Goal: Task Accomplishment & Management: Manage account settings

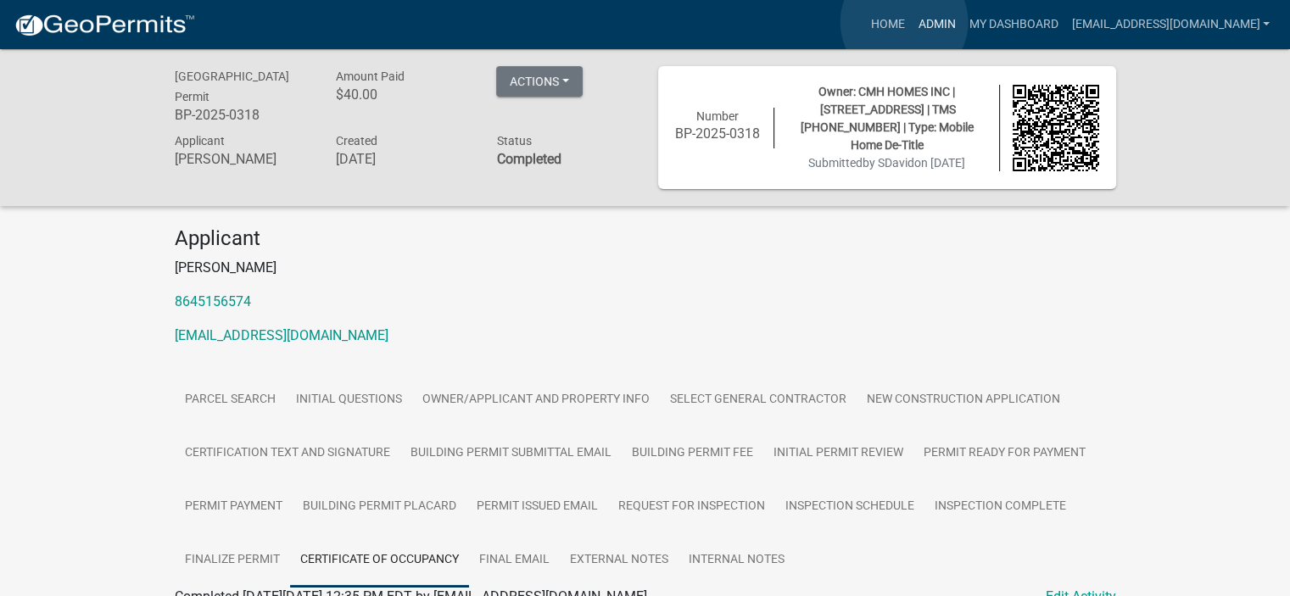
click at [911, 22] on link "Admin" at bounding box center [936, 24] width 51 height 32
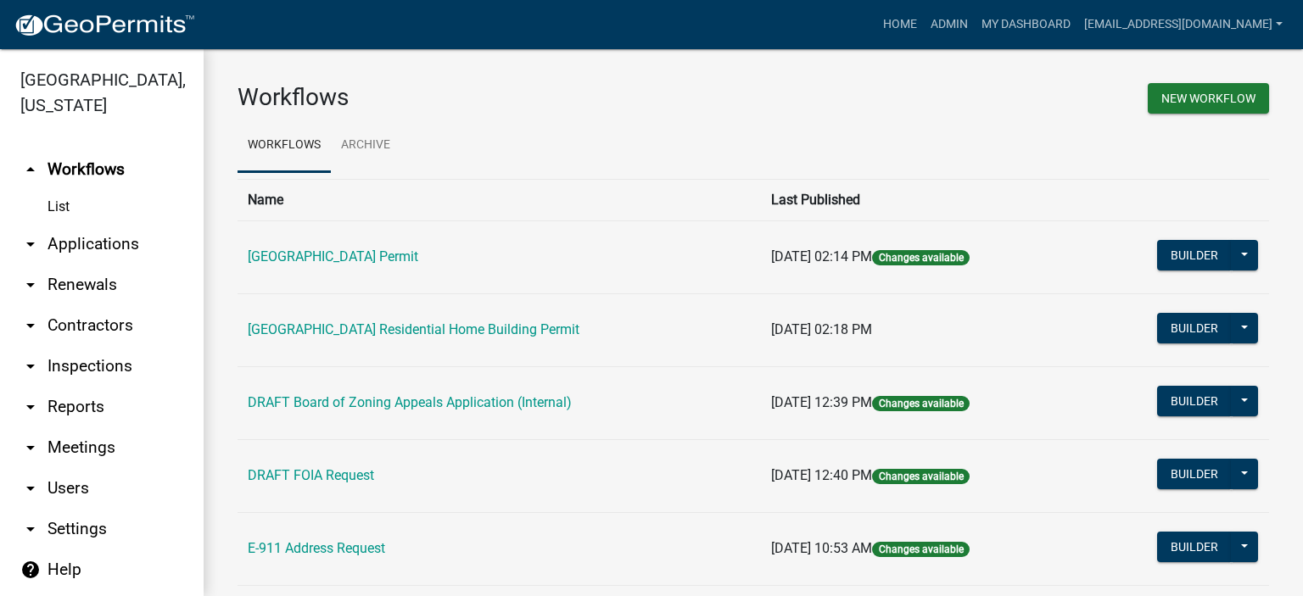
click at [87, 237] on link "arrow_drop_down Applications" at bounding box center [102, 244] width 204 height 41
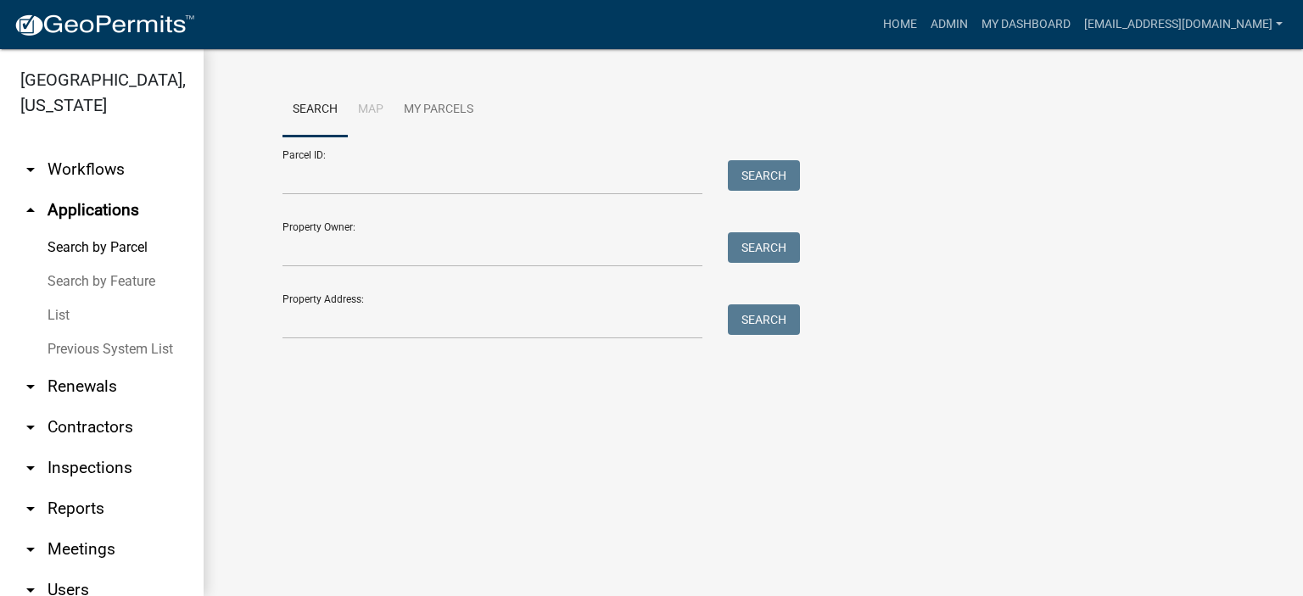
click at [64, 311] on link "List" at bounding box center [102, 316] width 204 height 34
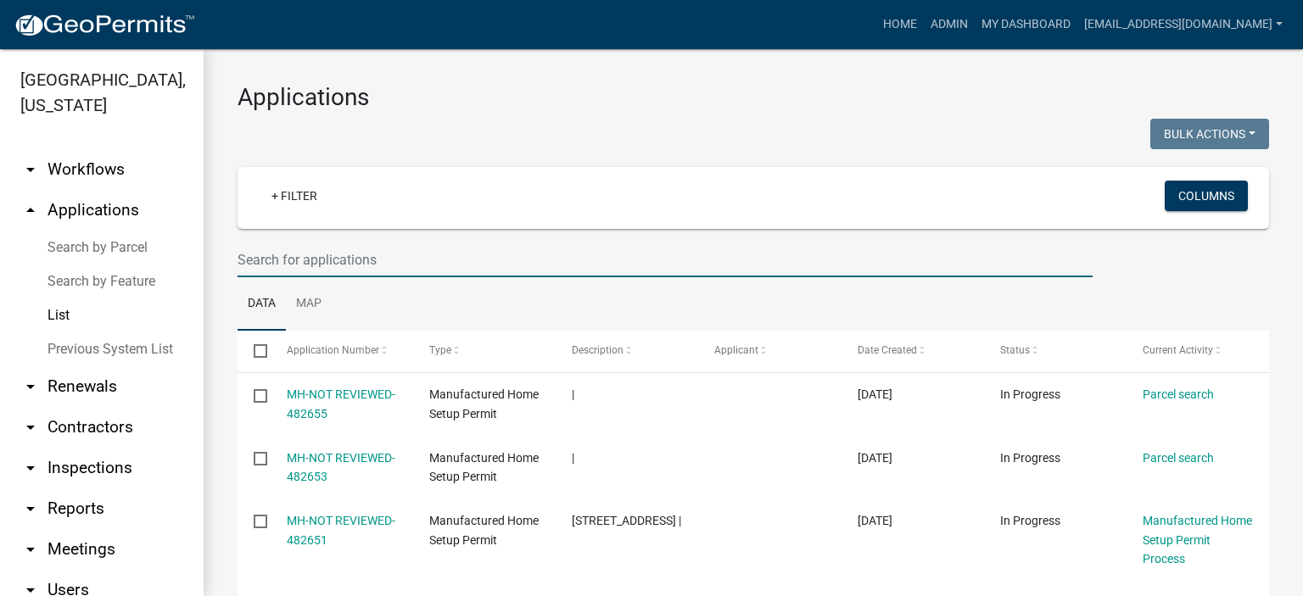
click at [424, 254] on input "text" at bounding box center [665, 260] width 855 height 35
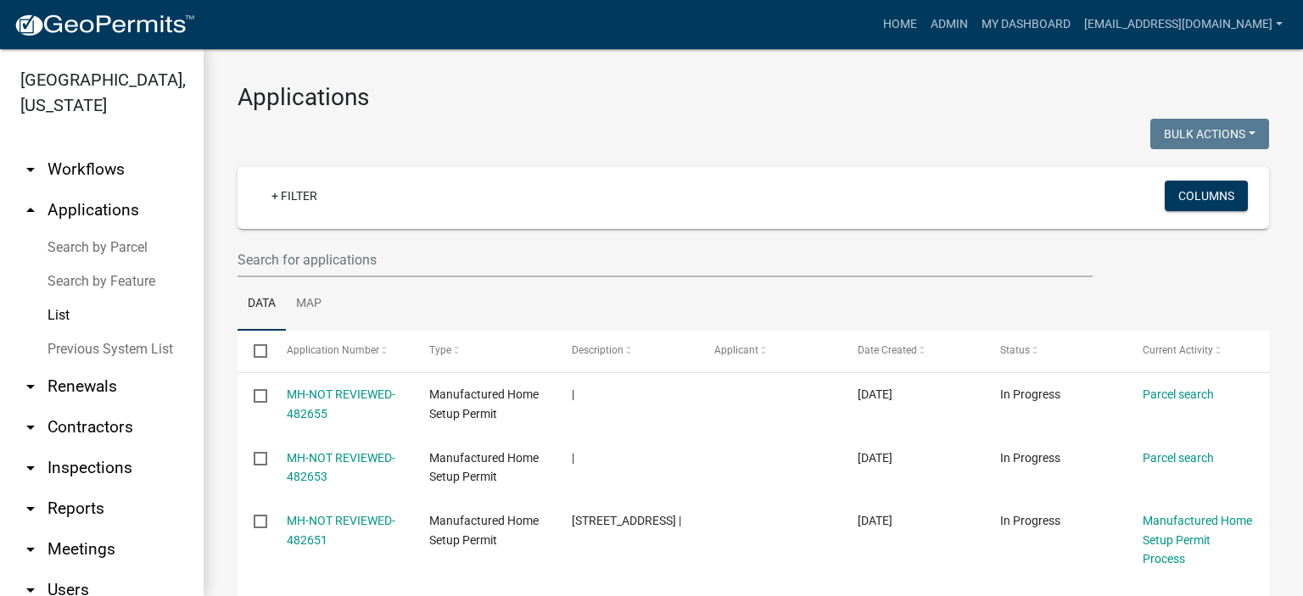
click at [103, 352] on link "Previous System List" at bounding box center [102, 350] width 204 height 34
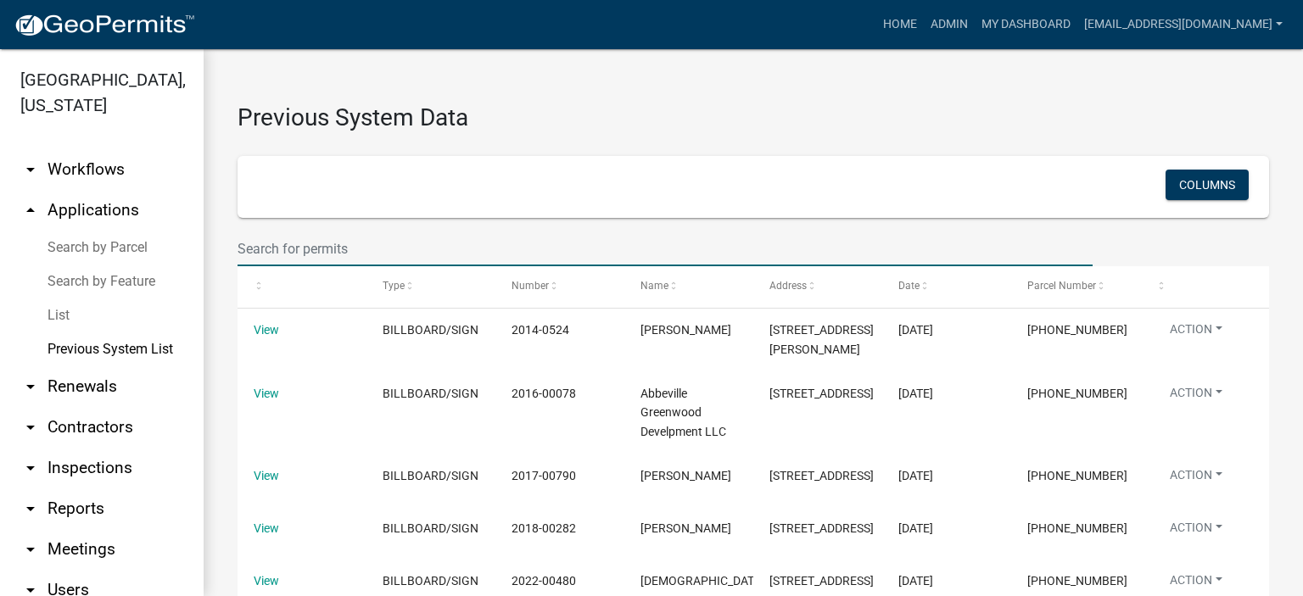
drag, startPoint x: 387, startPoint y: 249, endPoint x: 473, endPoint y: 177, distance: 112.0
click at [397, 239] on input "text" at bounding box center [665, 249] width 855 height 35
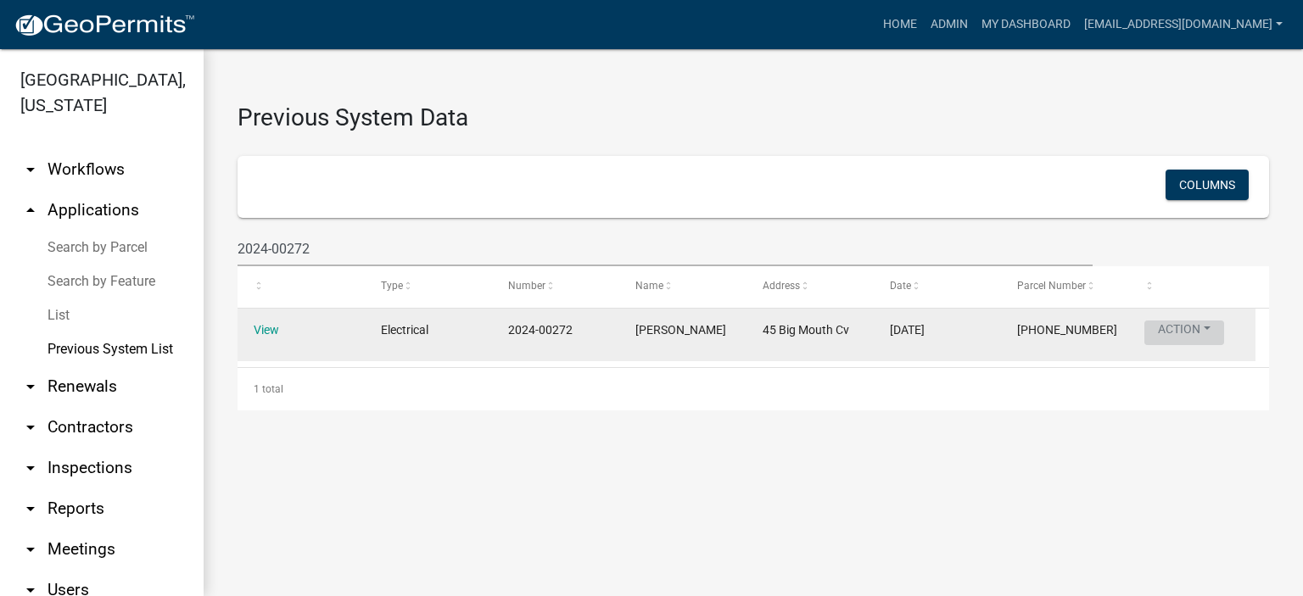
click at [1177, 327] on button "Action" at bounding box center [1184, 333] width 80 height 25
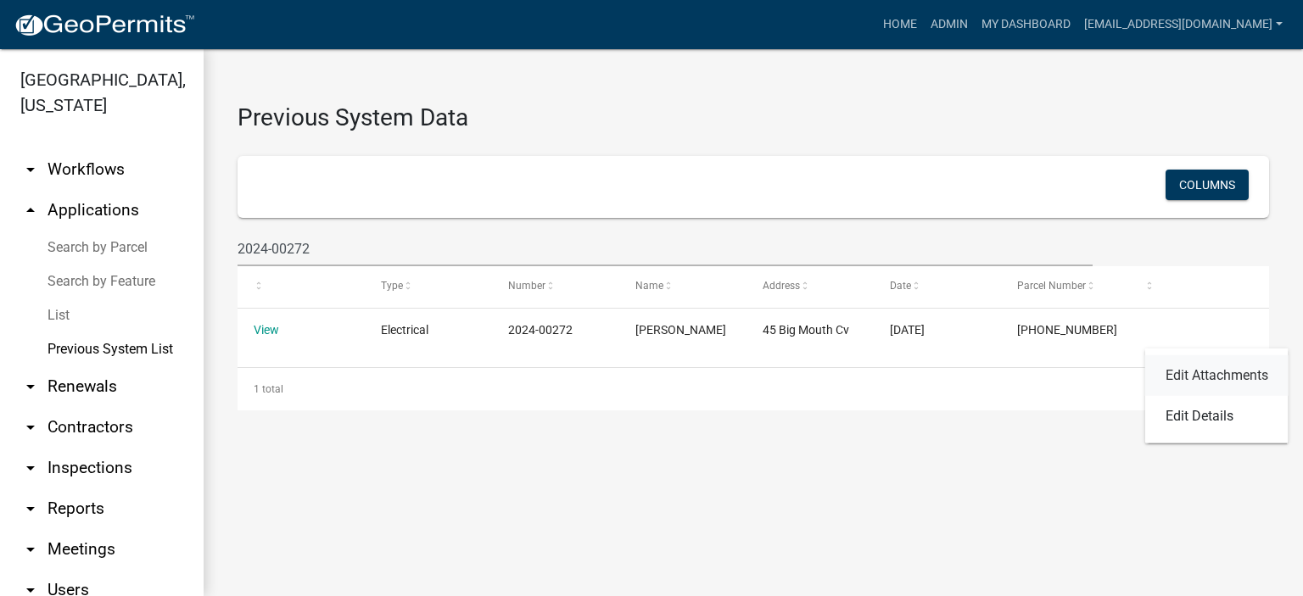
click at [1194, 372] on link "Edit Attachments" at bounding box center [1216, 375] width 143 height 41
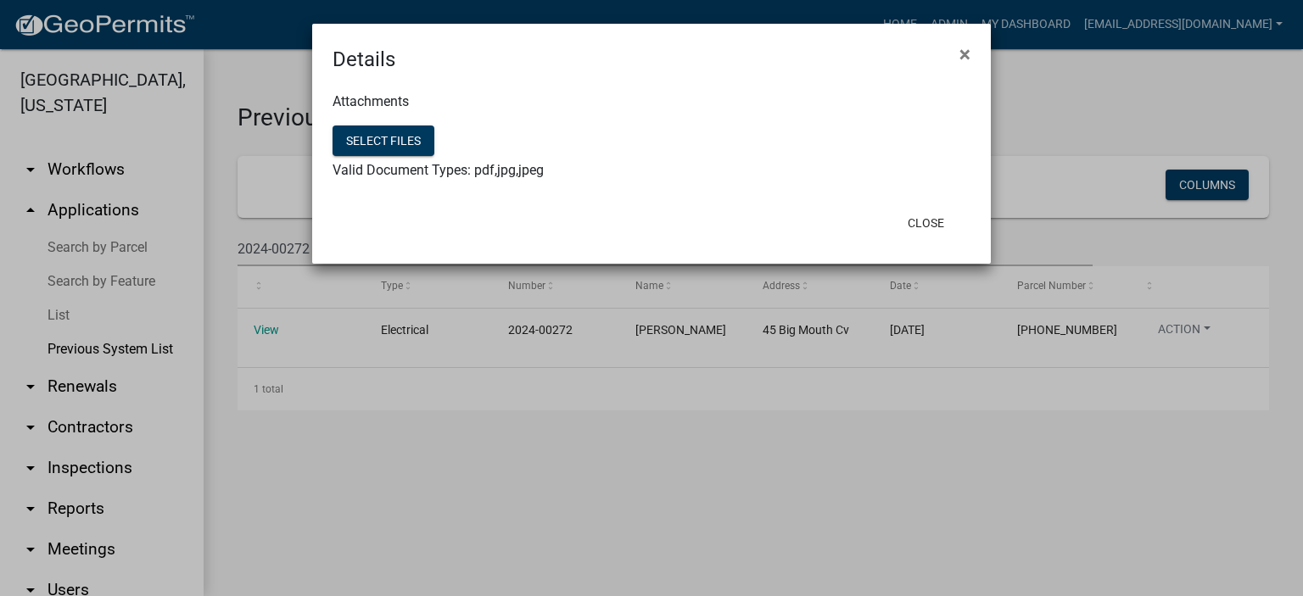
drag, startPoint x: 964, startPoint y: 51, endPoint x: 950, endPoint y: 70, distance: 23.1
click at [961, 53] on span "×" at bounding box center [964, 54] width 11 height 24
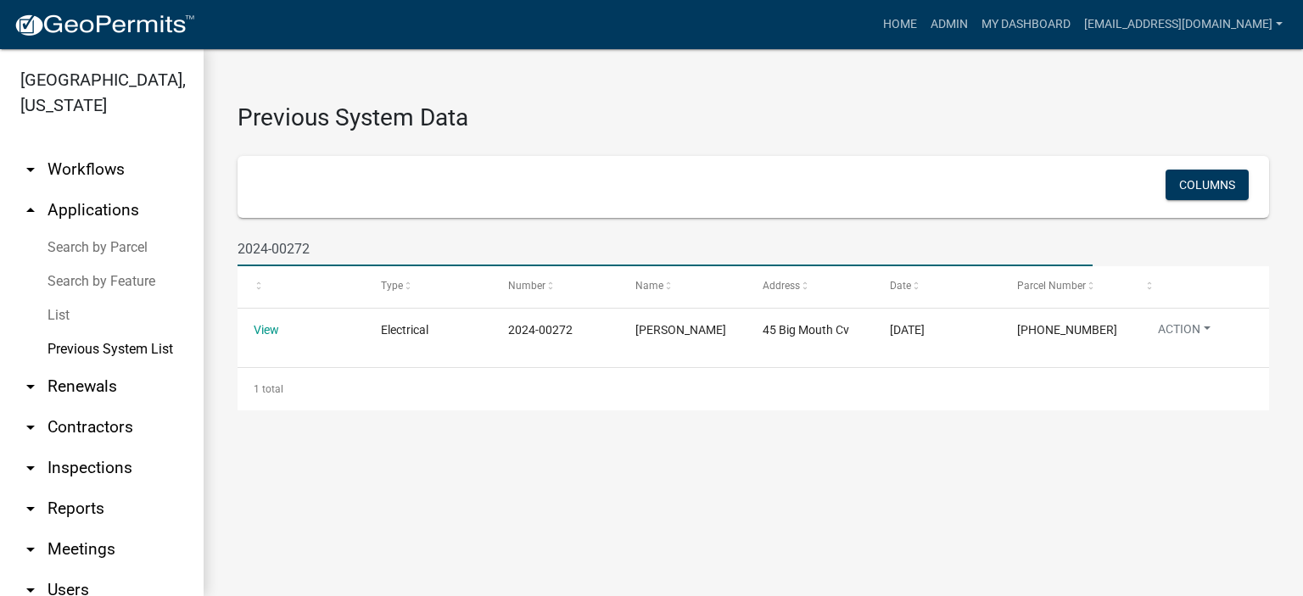
click at [368, 250] on input "2024-00272" at bounding box center [665, 249] width 855 height 35
type input "2"
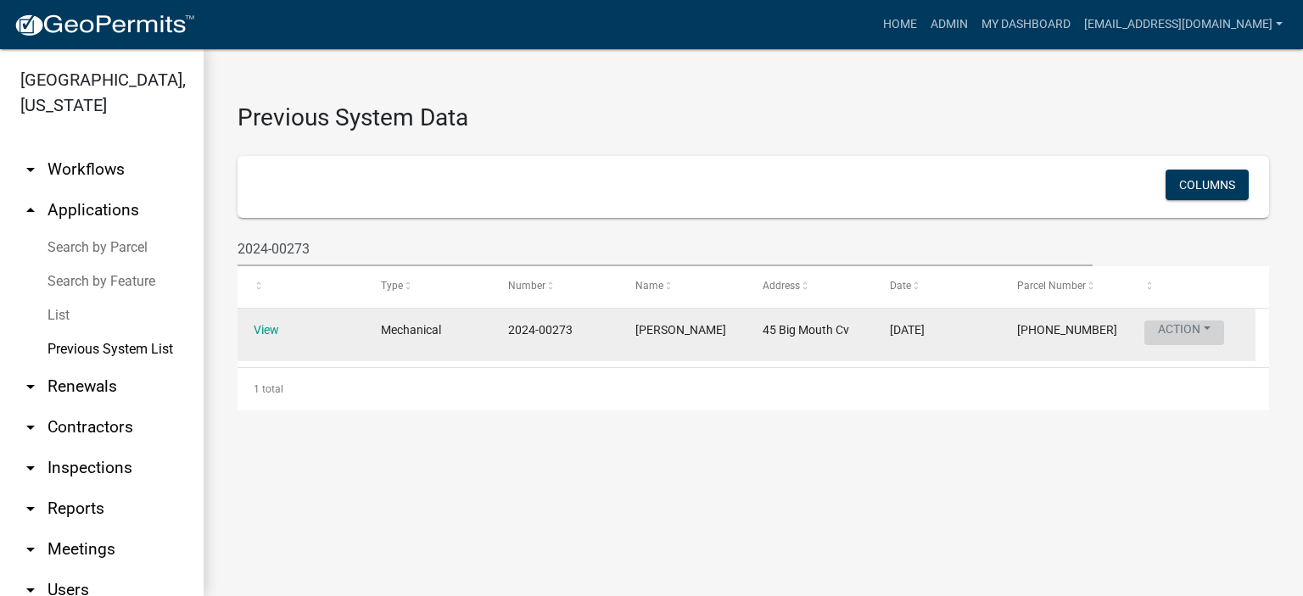
click at [1187, 332] on button "Action" at bounding box center [1184, 333] width 80 height 25
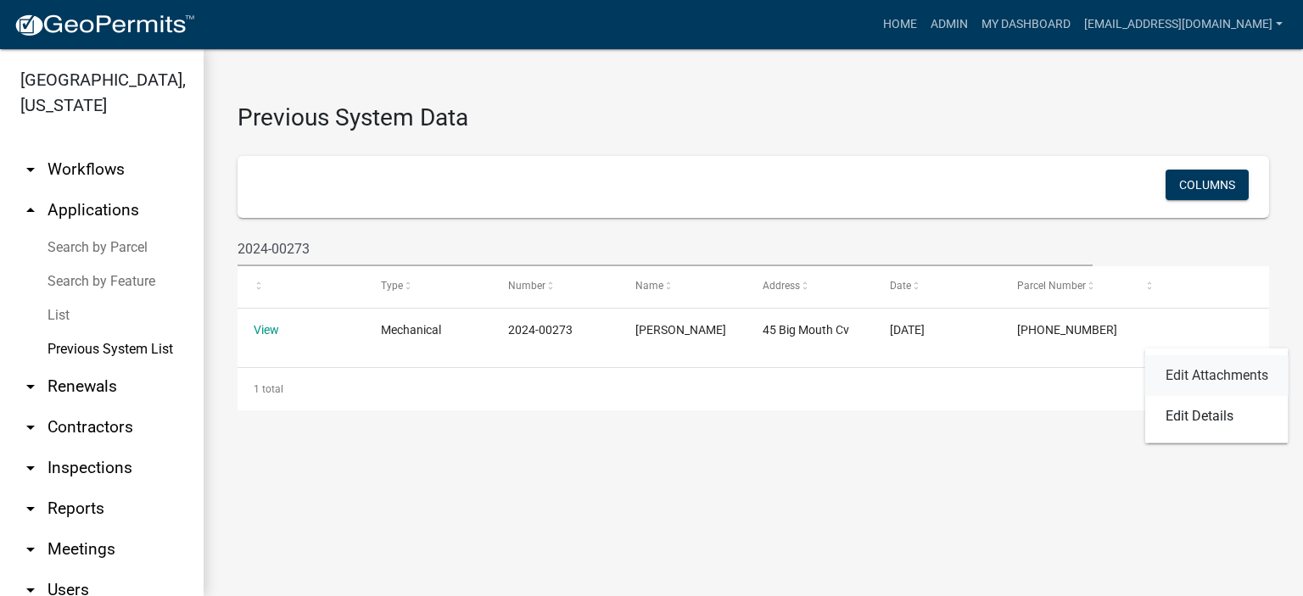
click at [1182, 377] on link "Edit Attachments" at bounding box center [1216, 375] width 143 height 41
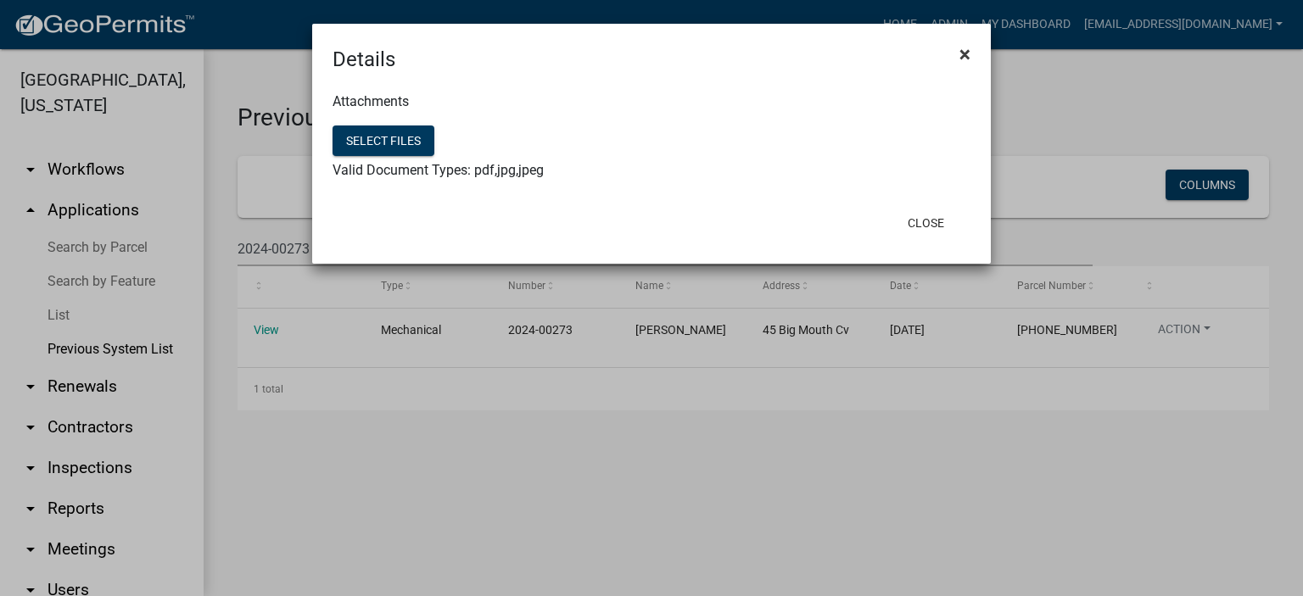
click at [967, 53] on span "×" at bounding box center [964, 54] width 11 height 24
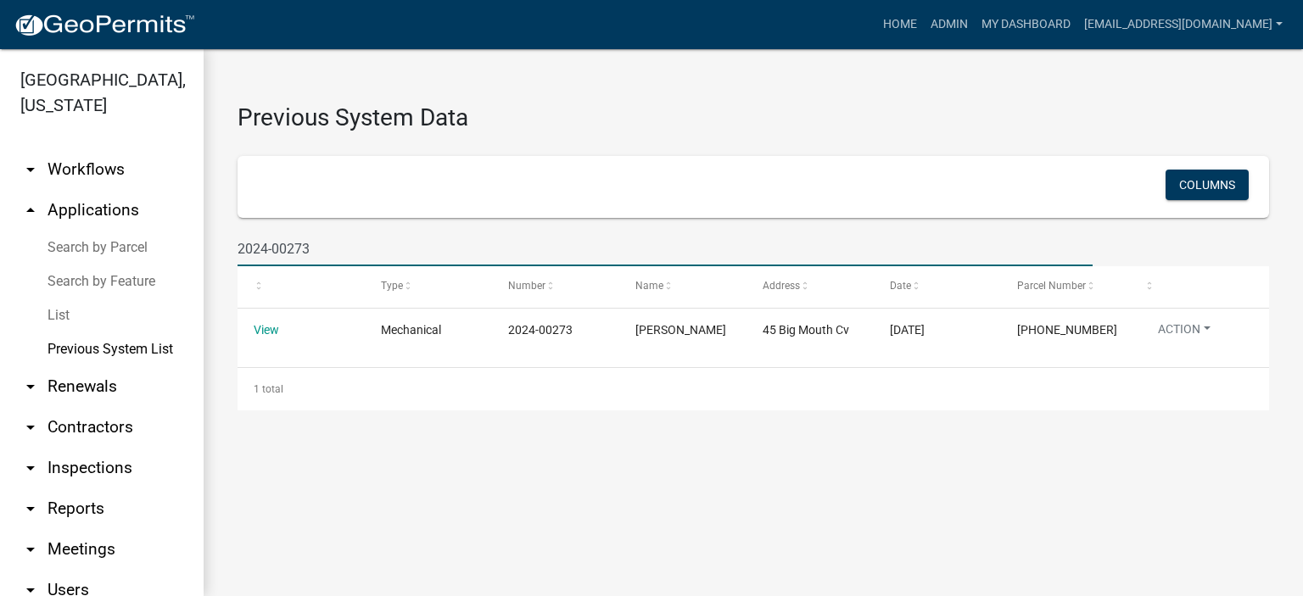
click at [341, 245] on input "2024-00273" at bounding box center [665, 249] width 855 height 35
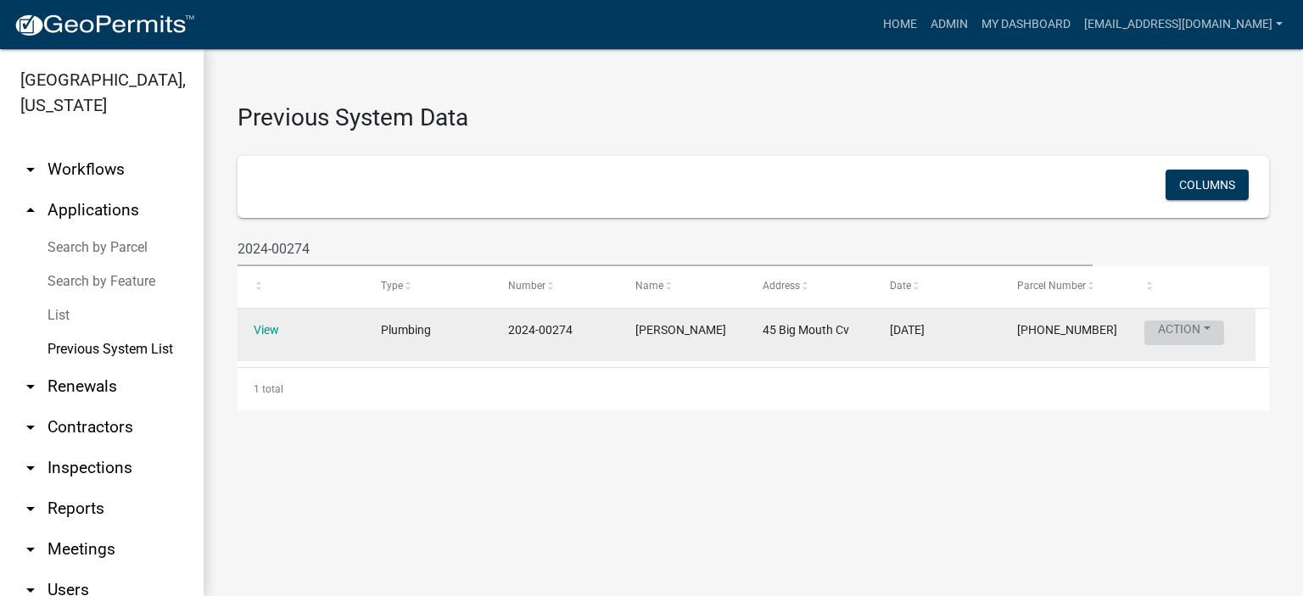
click at [1167, 322] on button "Action" at bounding box center [1184, 333] width 80 height 25
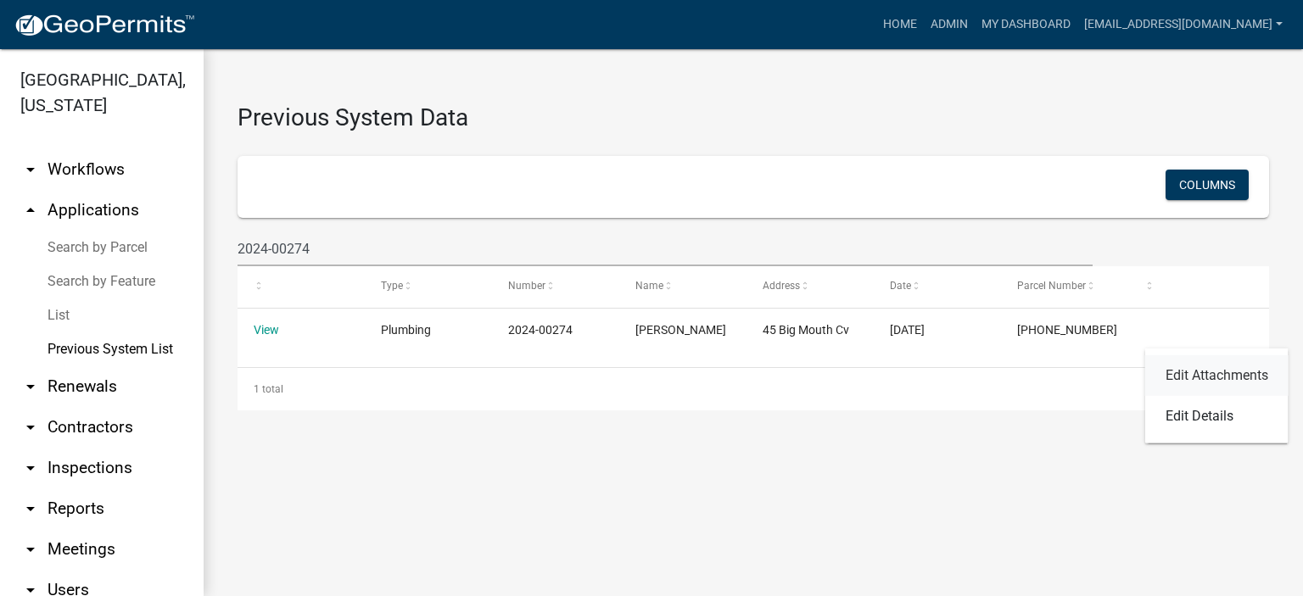
click at [1216, 367] on link "Edit Attachments" at bounding box center [1216, 375] width 143 height 41
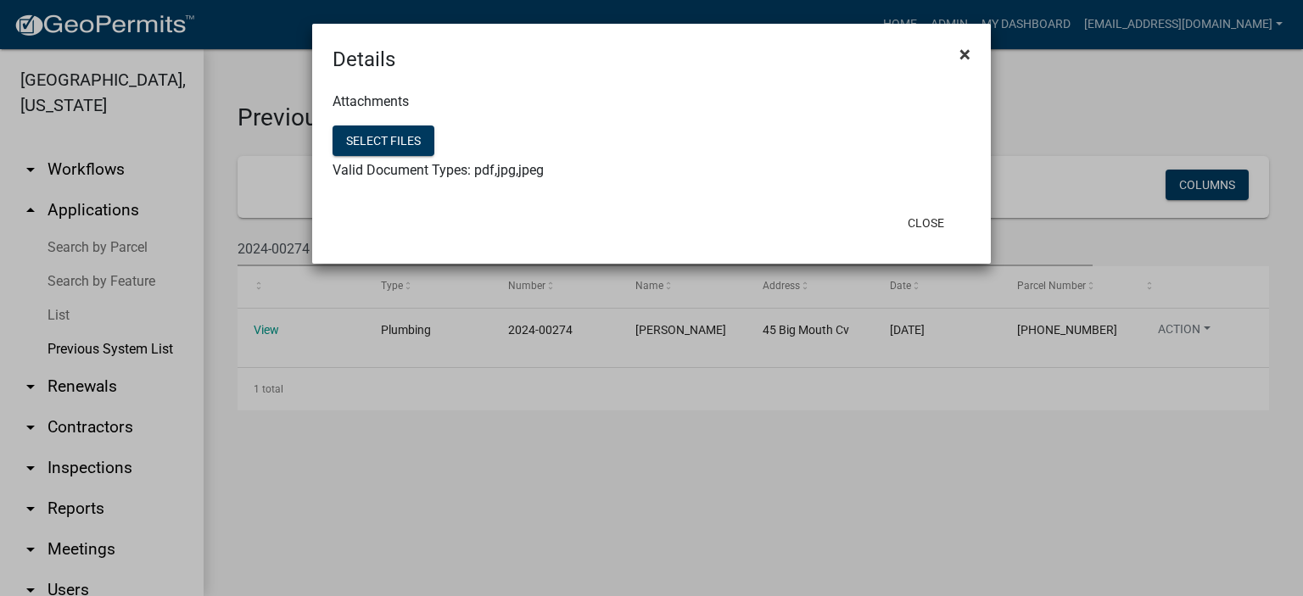
click at [963, 50] on span "×" at bounding box center [964, 54] width 11 height 24
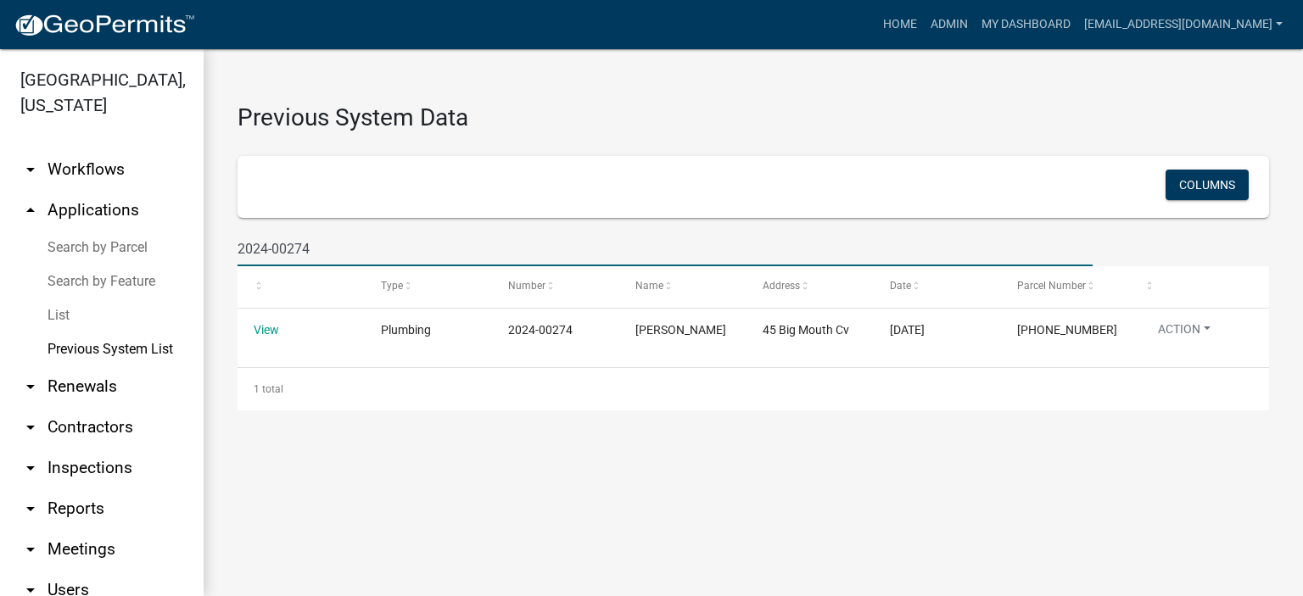
click at [324, 246] on input "2024-00274" at bounding box center [665, 249] width 855 height 35
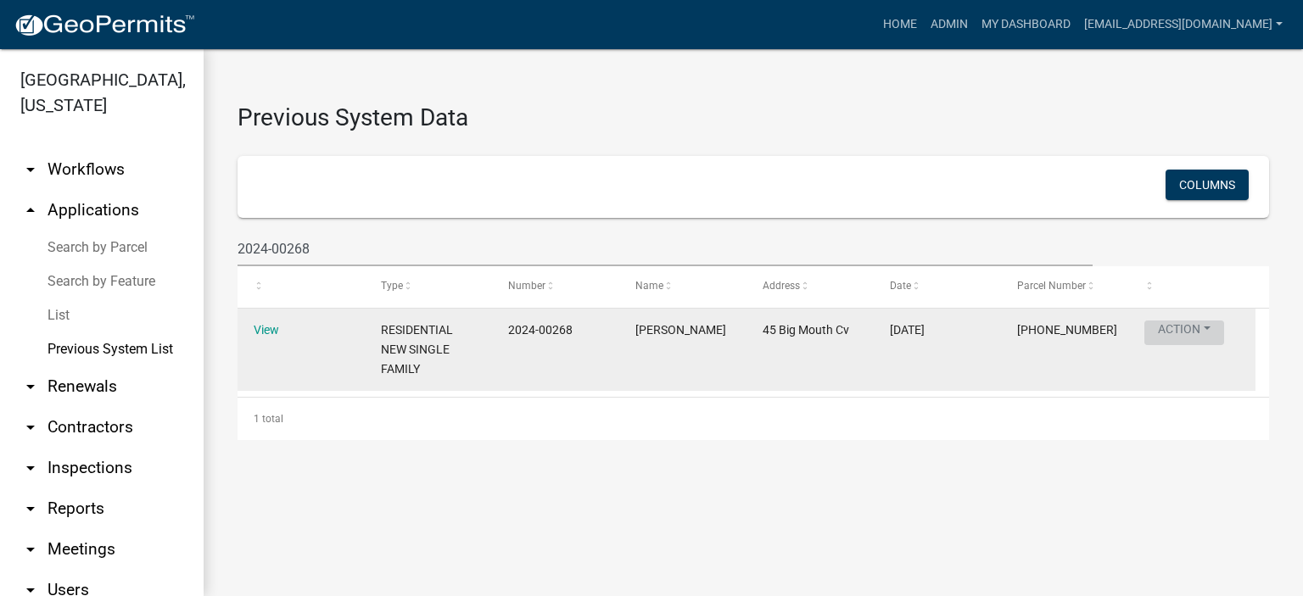
click at [1181, 332] on button "Action" at bounding box center [1184, 333] width 80 height 25
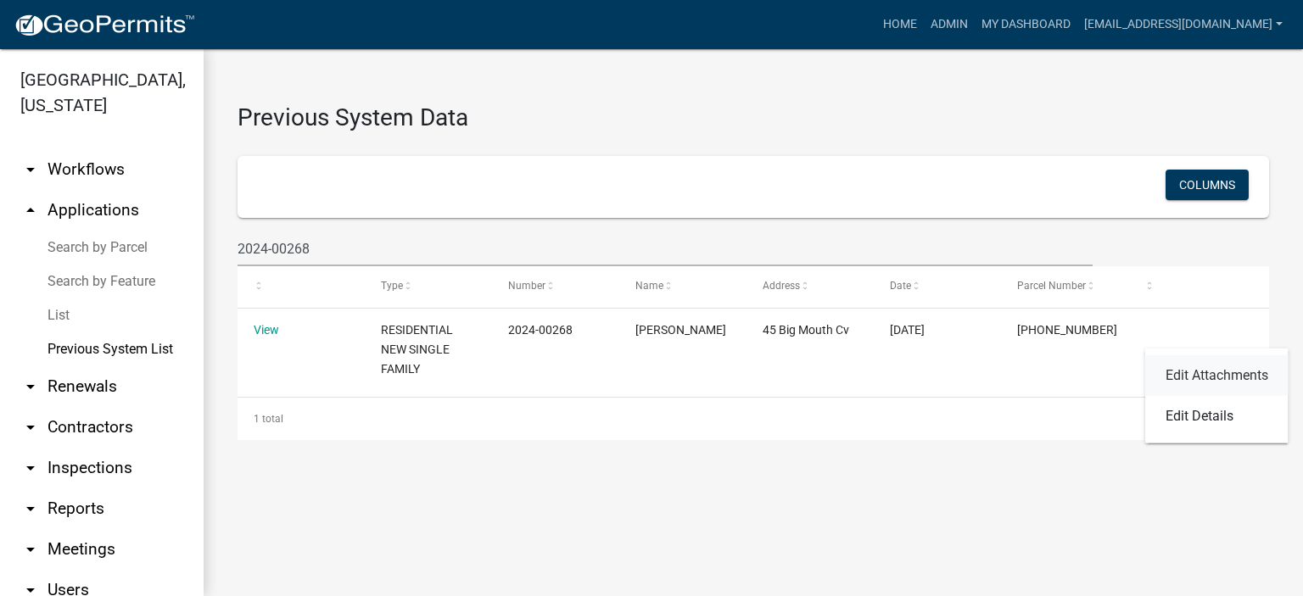
click at [1181, 372] on link "Edit Attachments" at bounding box center [1216, 375] width 143 height 41
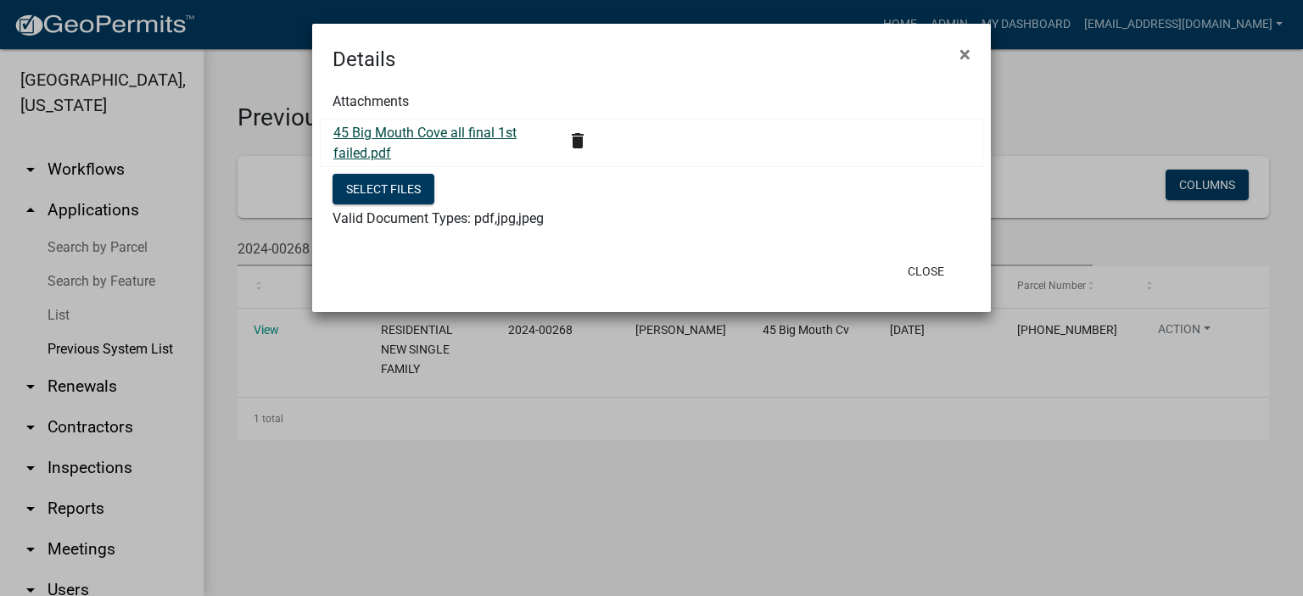
click at [387, 128] on link "45 Big Mouth Cove all final 1st failed.pdf" at bounding box center [424, 143] width 183 height 36
click at [397, 189] on button "Select files" at bounding box center [384, 189] width 102 height 31
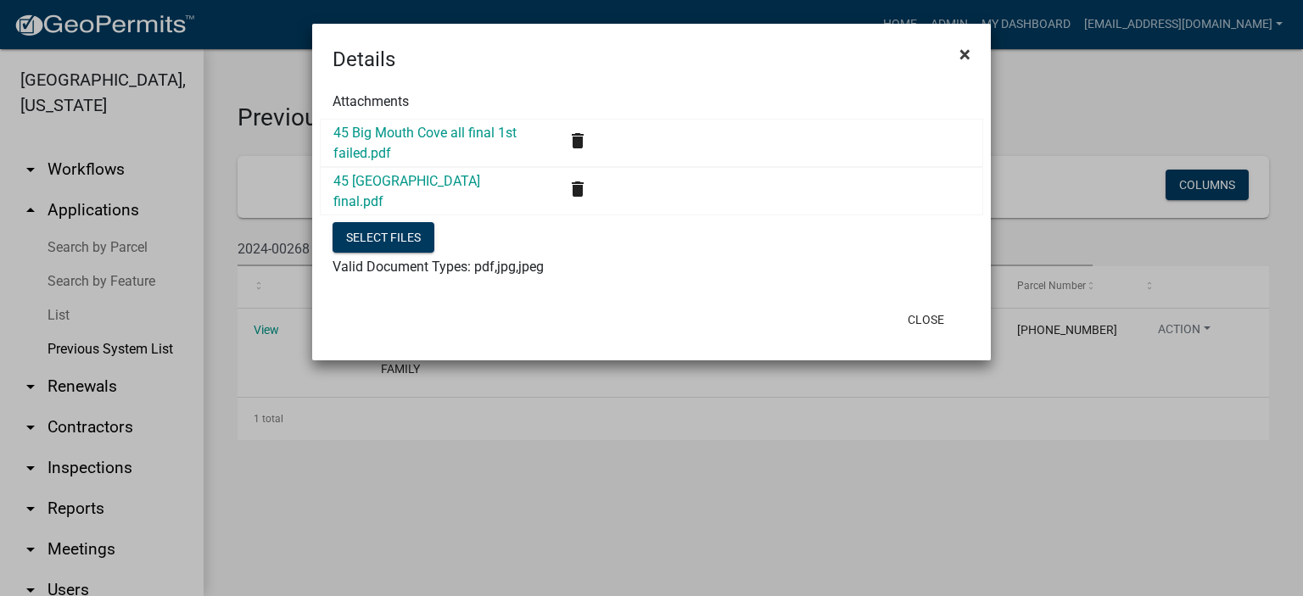
click at [965, 53] on span "×" at bounding box center [964, 54] width 11 height 24
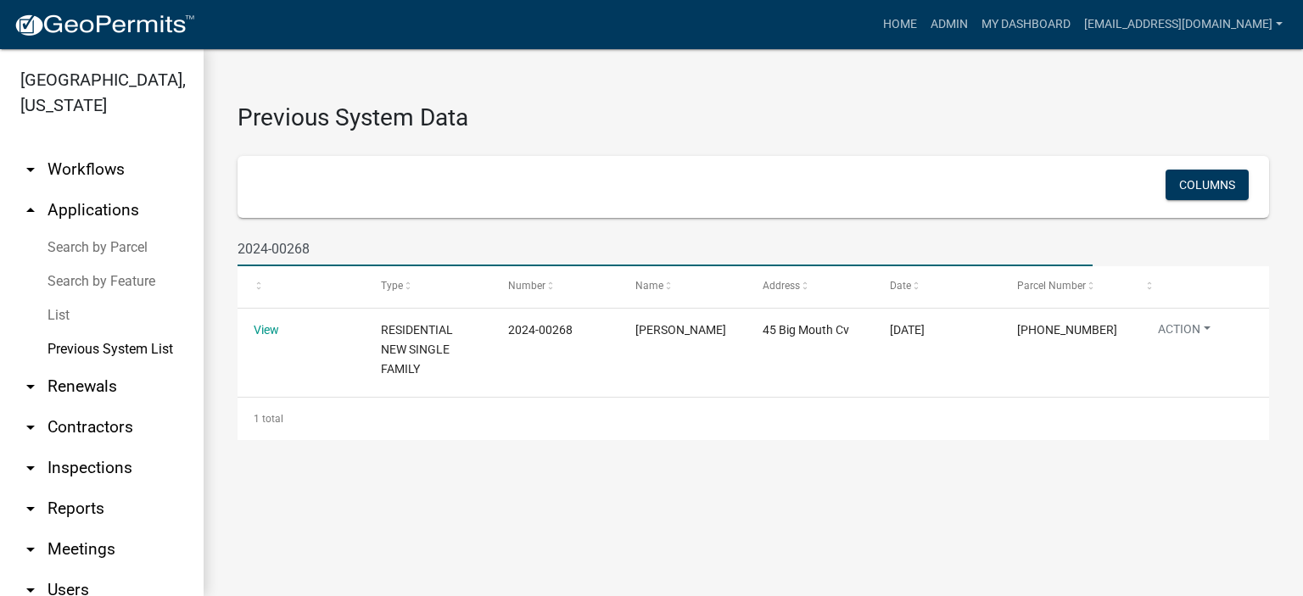
click at [327, 250] on input "2024-00268" at bounding box center [665, 249] width 855 height 35
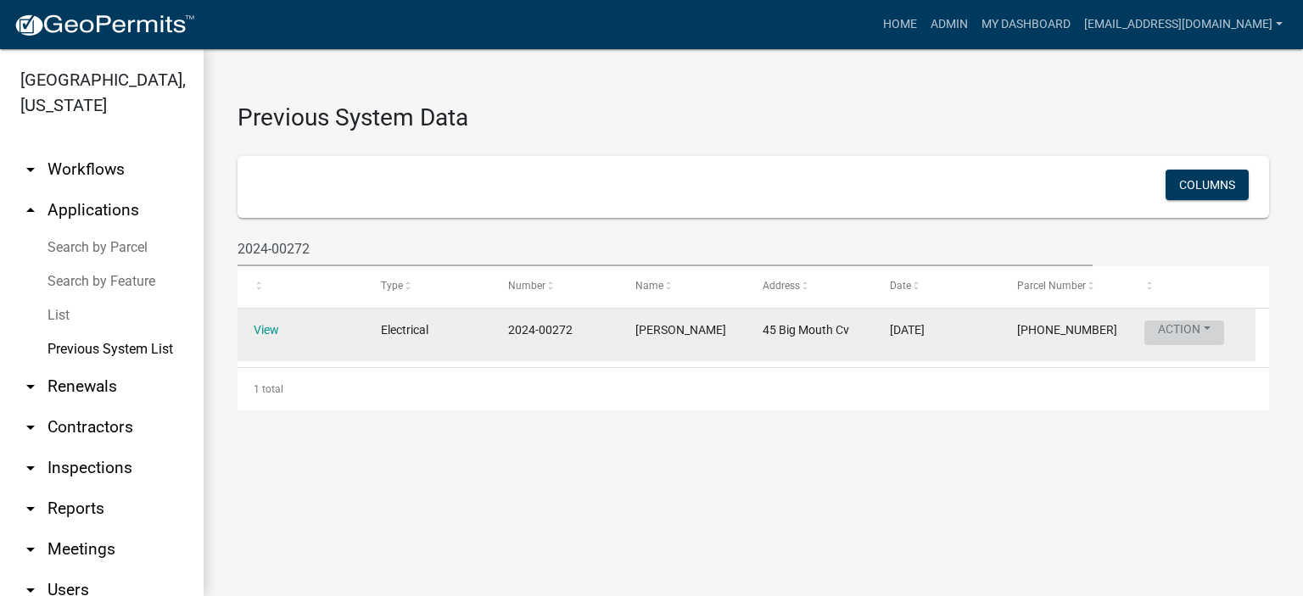
click at [1180, 325] on button "Action" at bounding box center [1184, 333] width 80 height 25
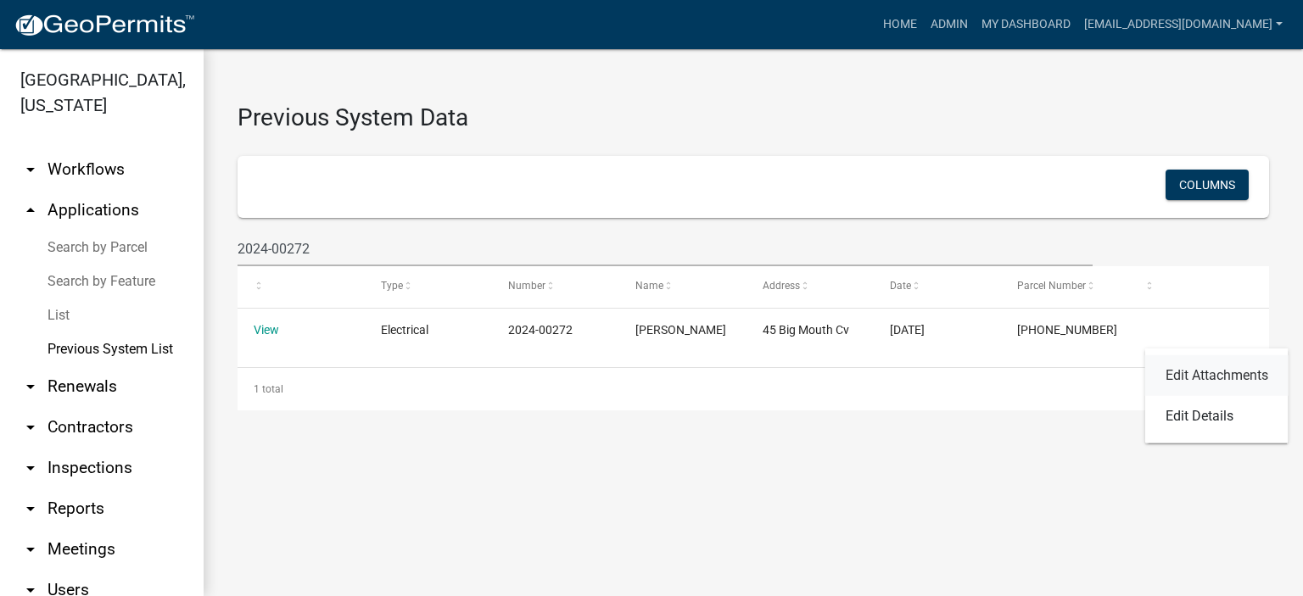
click at [1194, 374] on link "Edit Attachments" at bounding box center [1216, 375] width 143 height 41
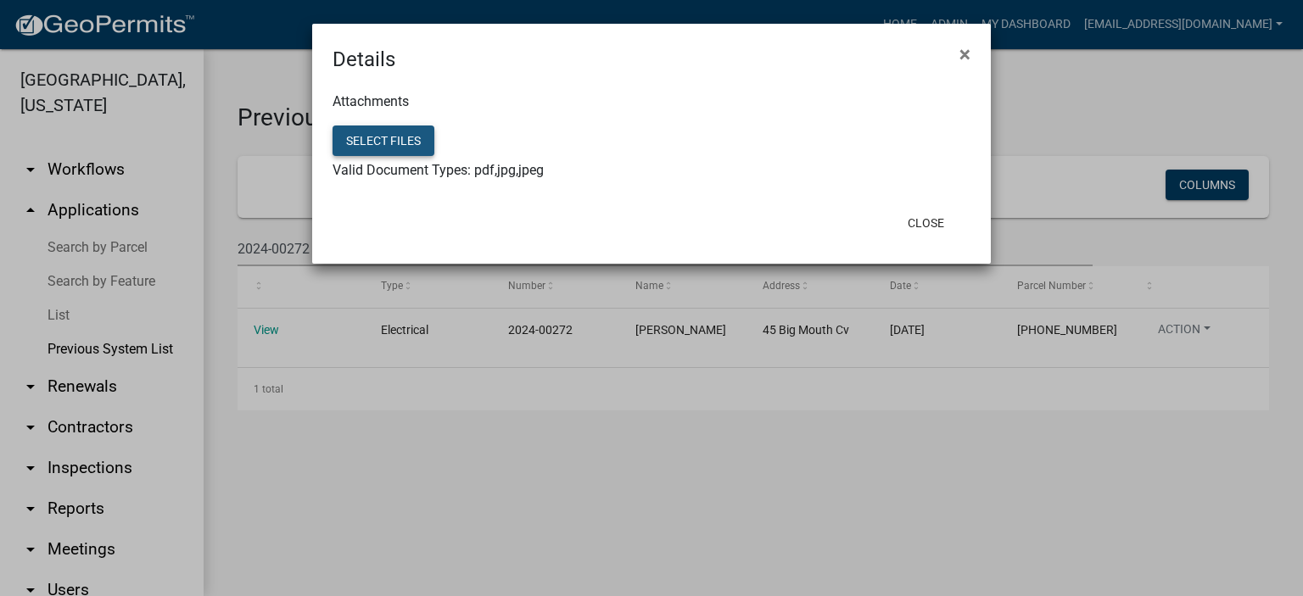
click at [392, 138] on button "Select files" at bounding box center [384, 141] width 102 height 31
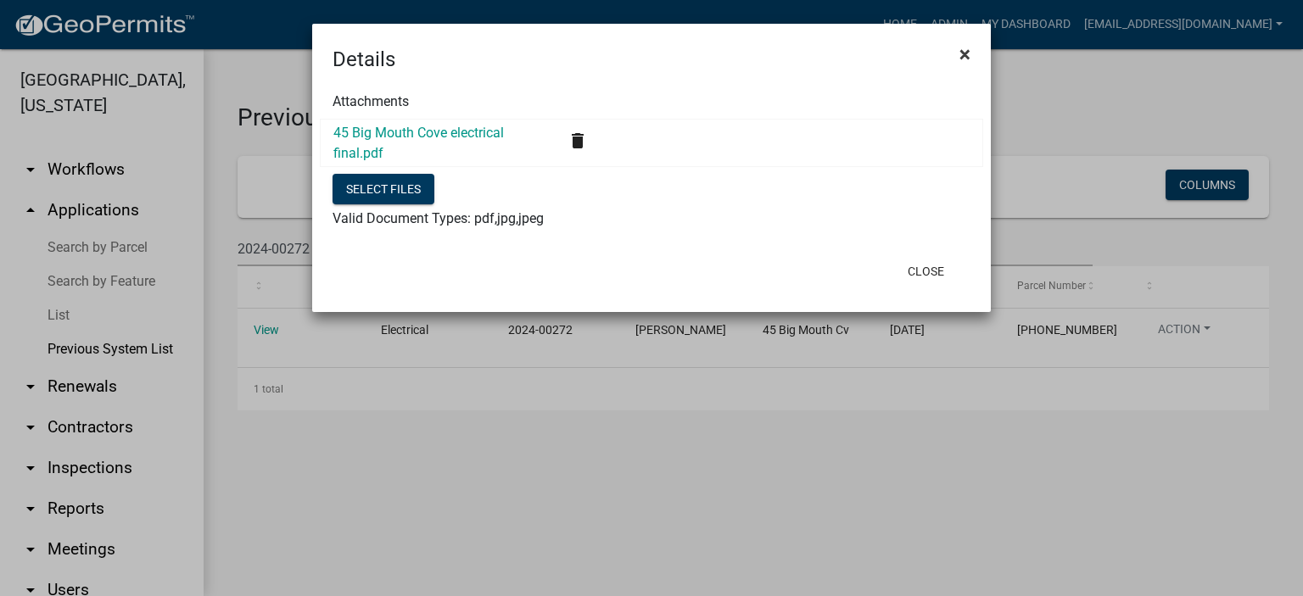
click at [964, 47] on span "×" at bounding box center [964, 54] width 11 height 24
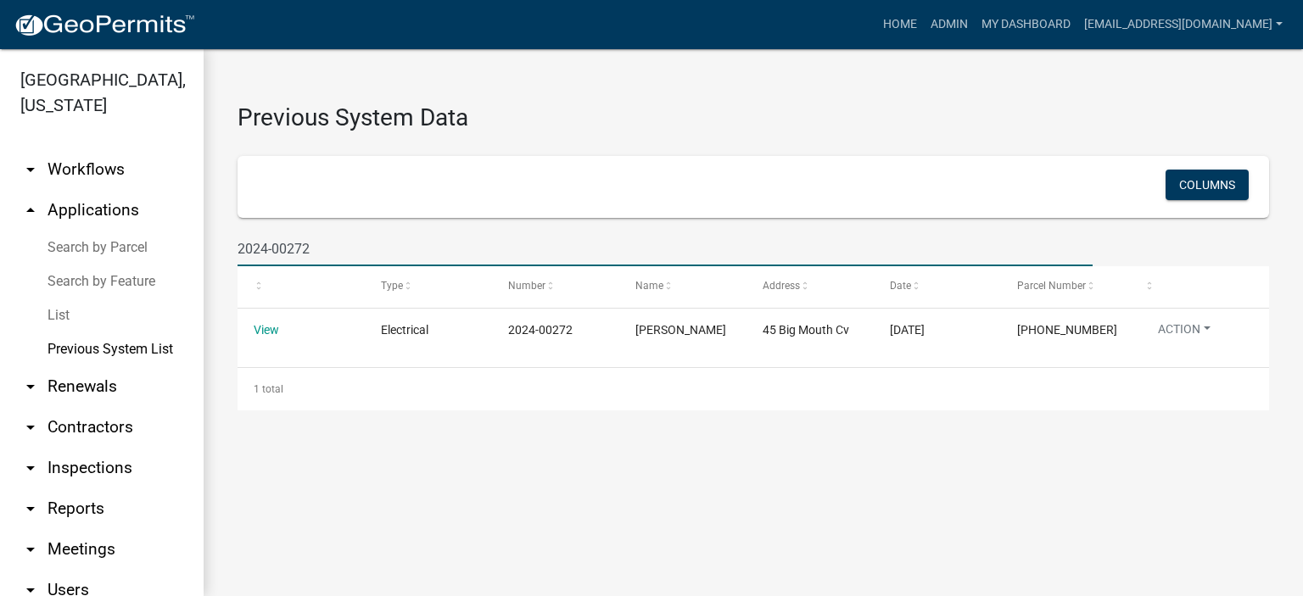
click at [326, 251] on input "2024-00272" at bounding box center [665, 249] width 855 height 35
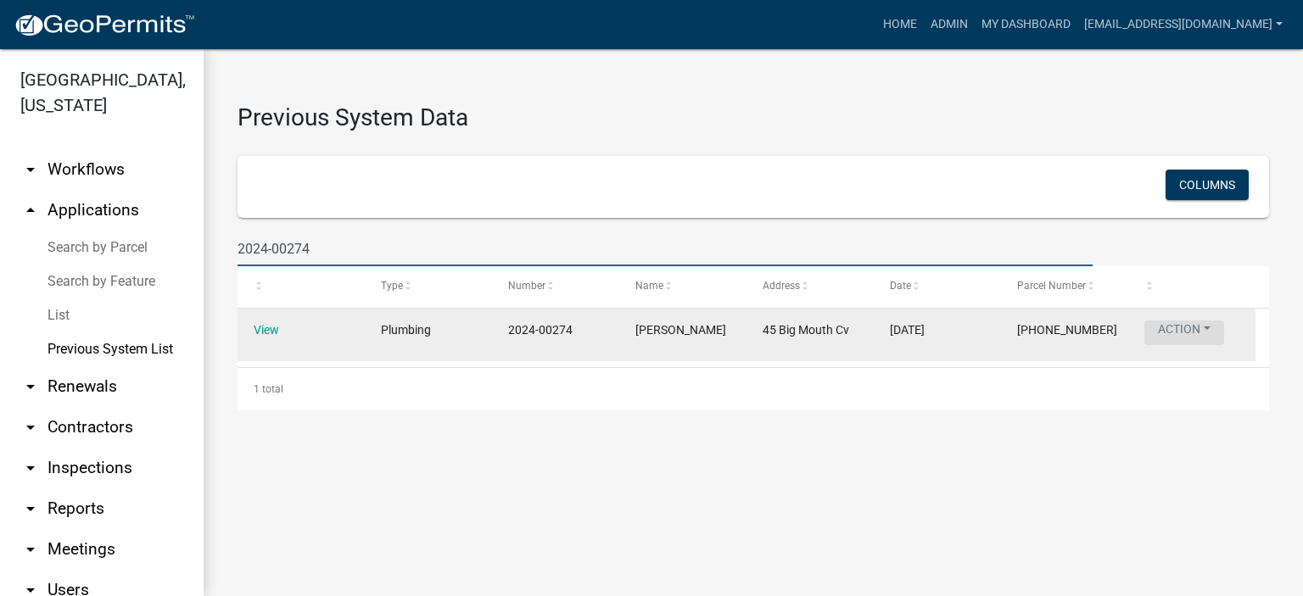
click at [1179, 322] on button "Action" at bounding box center [1184, 333] width 80 height 25
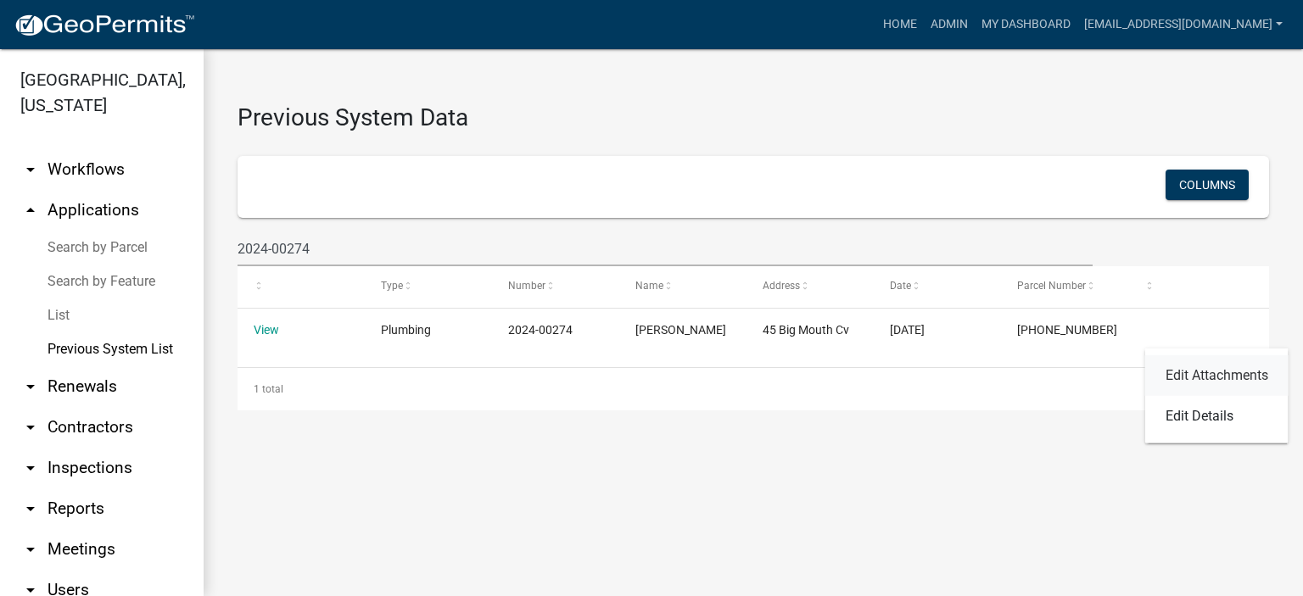
click at [1194, 369] on link "Edit Attachments" at bounding box center [1216, 375] width 143 height 41
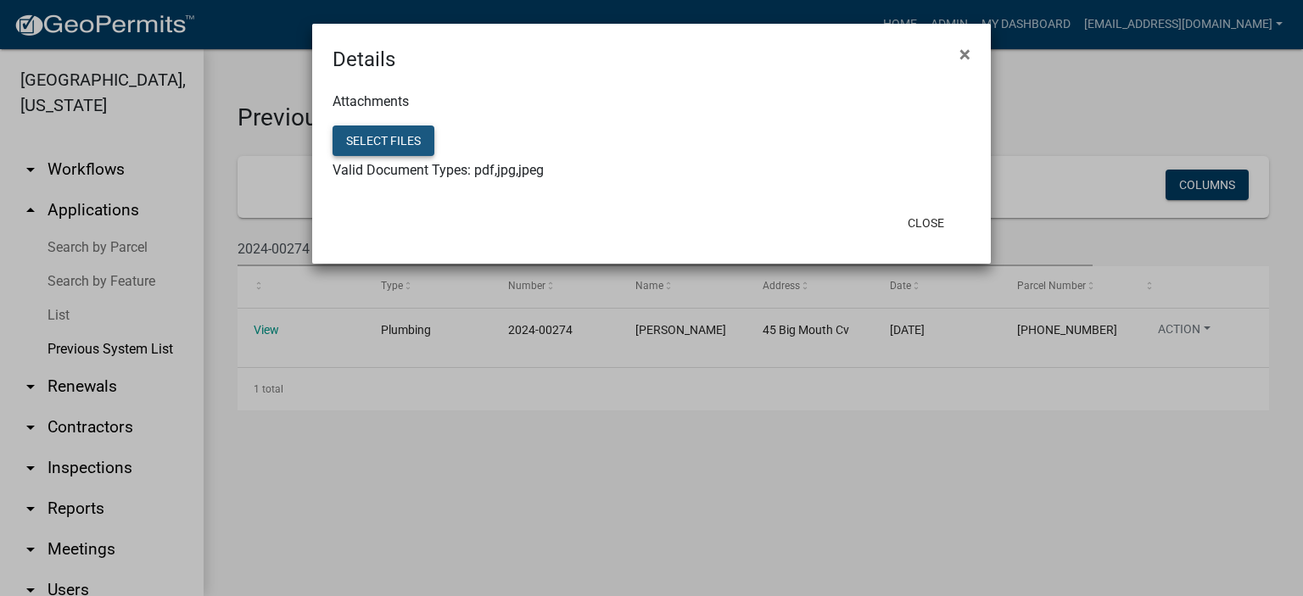
click at [385, 142] on button "Select files" at bounding box center [384, 141] width 102 height 31
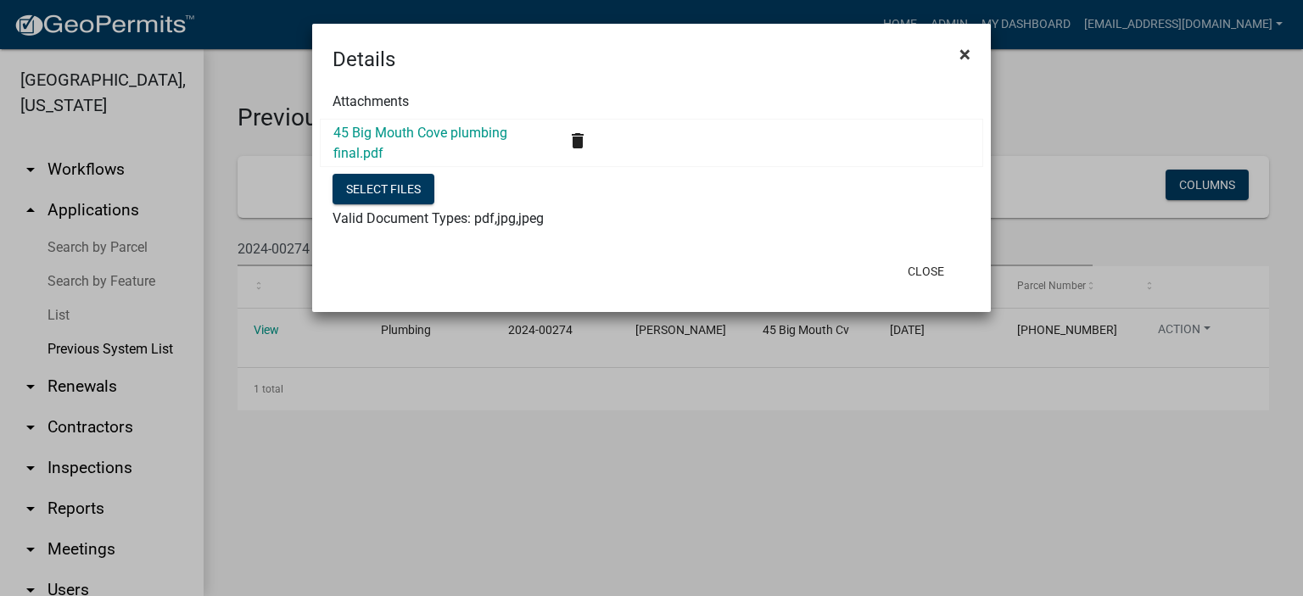
click at [964, 53] on span "×" at bounding box center [964, 54] width 11 height 24
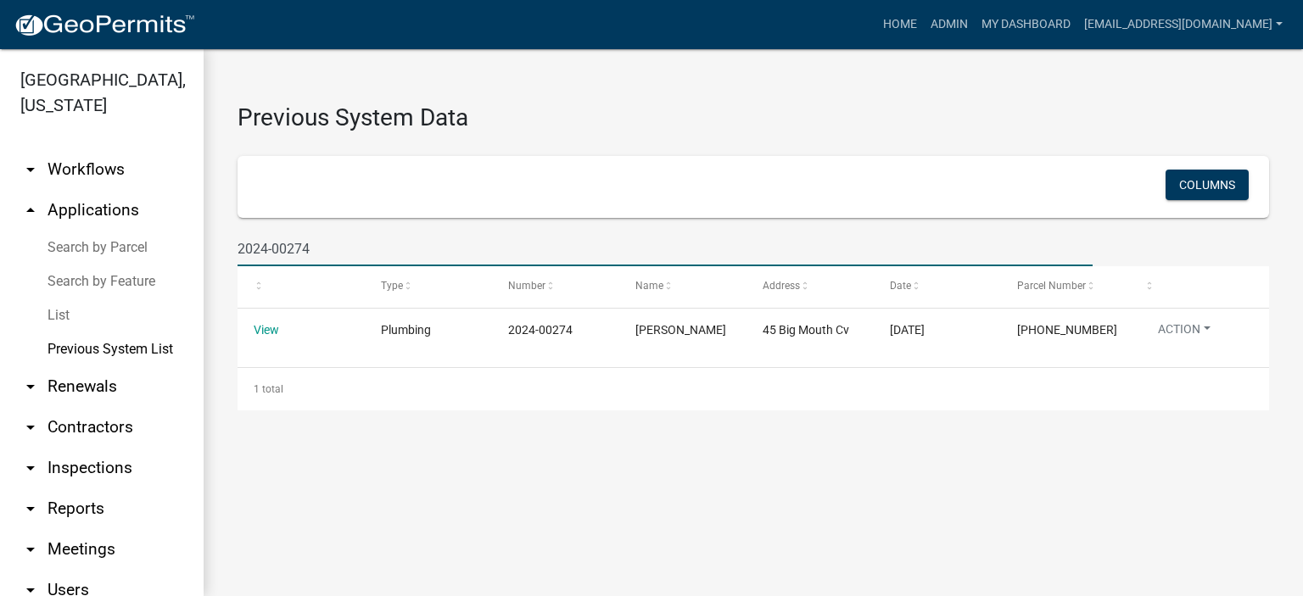
click at [347, 248] on input "2024-00274" at bounding box center [665, 249] width 855 height 35
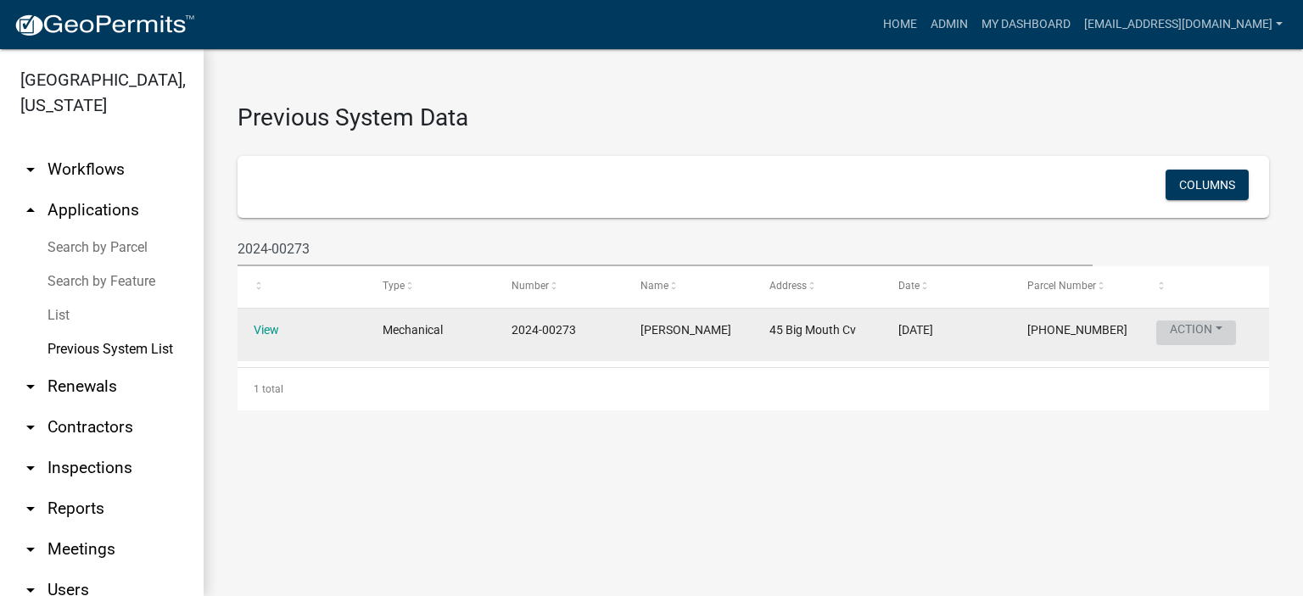
click at [1198, 328] on button "Action" at bounding box center [1196, 333] width 80 height 25
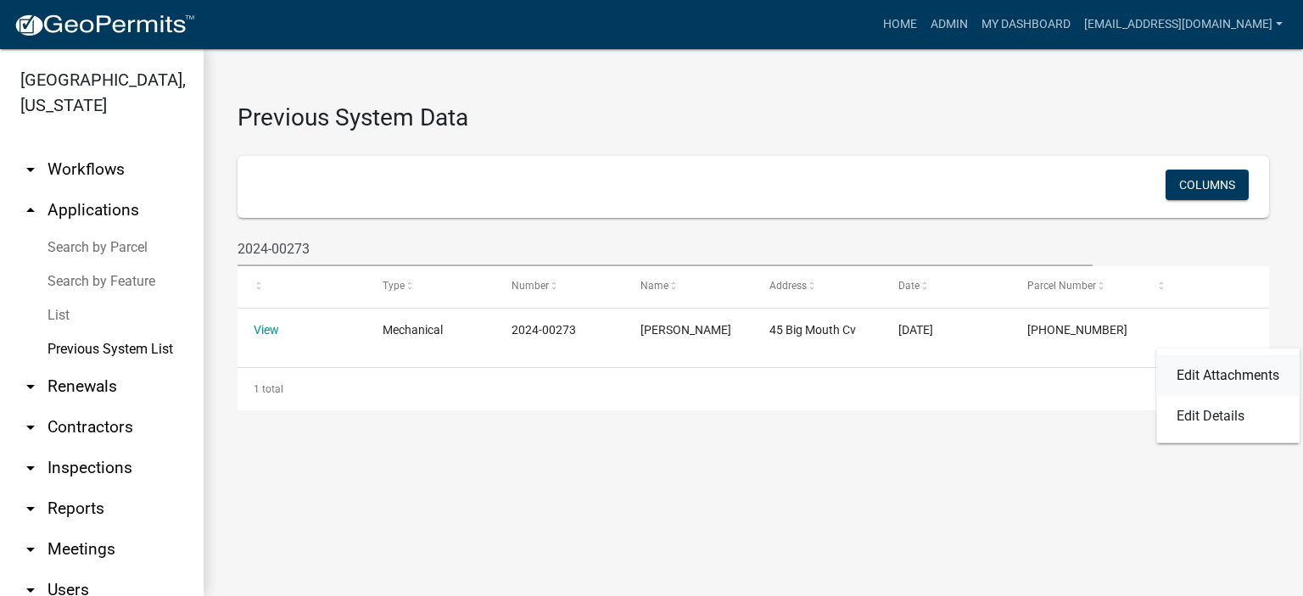
click at [1233, 372] on link "Edit Attachments" at bounding box center [1227, 375] width 143 height 41
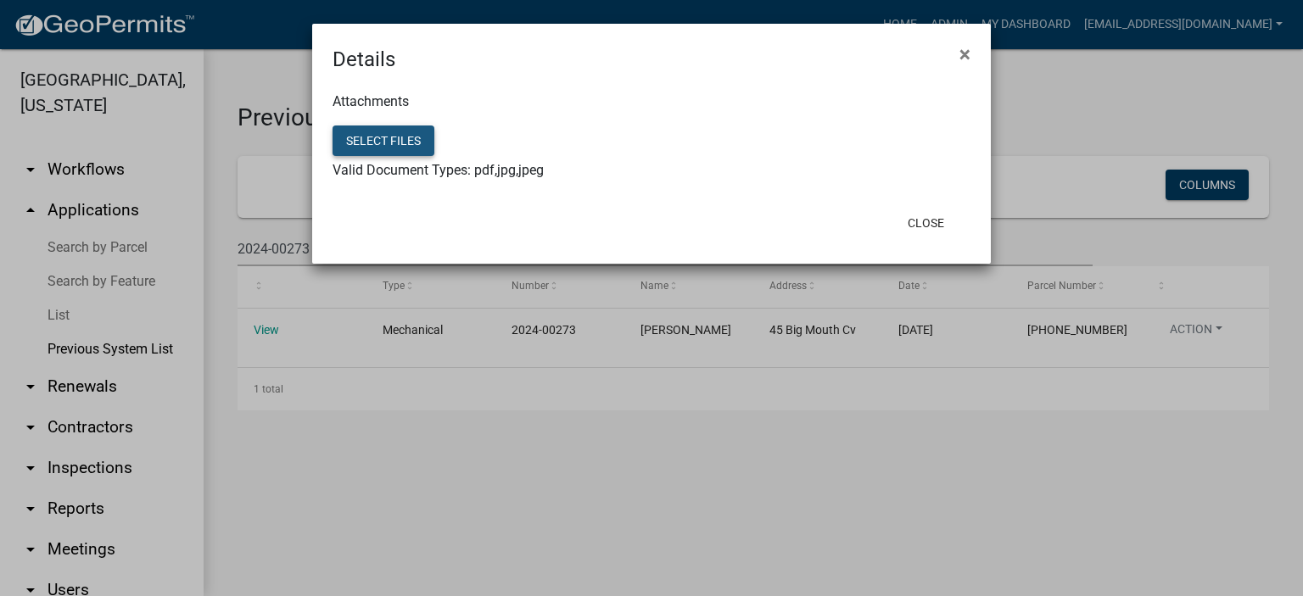
click at [390, 145] on button "Select files" at bounding box center [384, 141] width 102 height 31
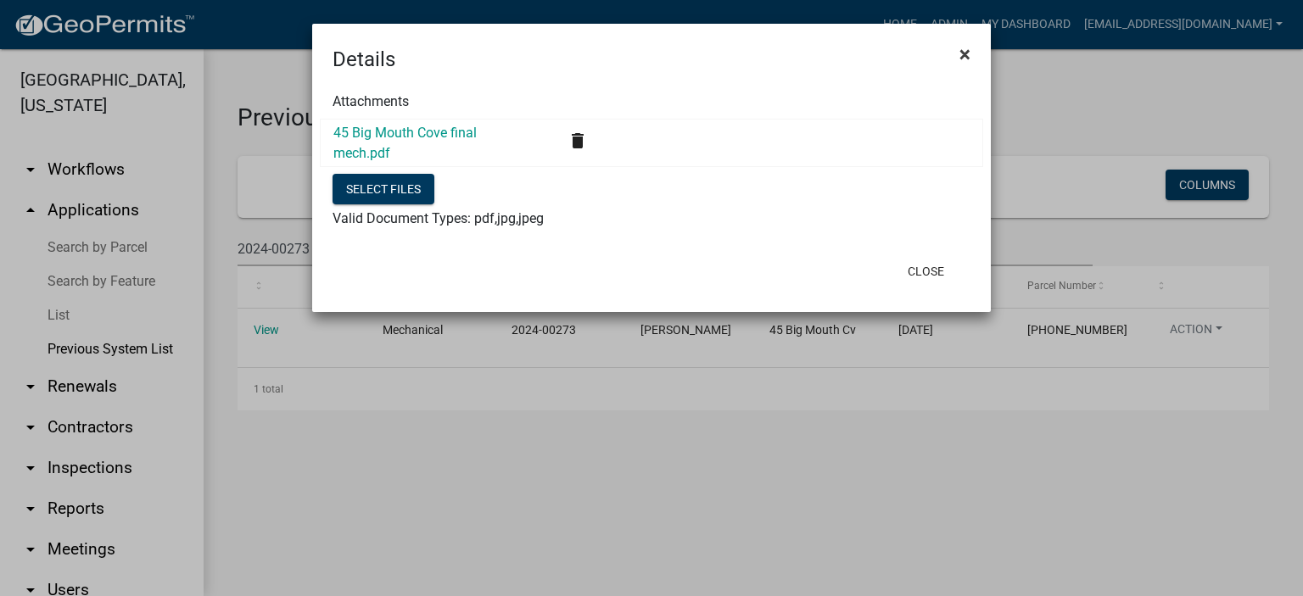
click at [964, 48] on span "×" at bounding box center [964, 54] width 11 height 24
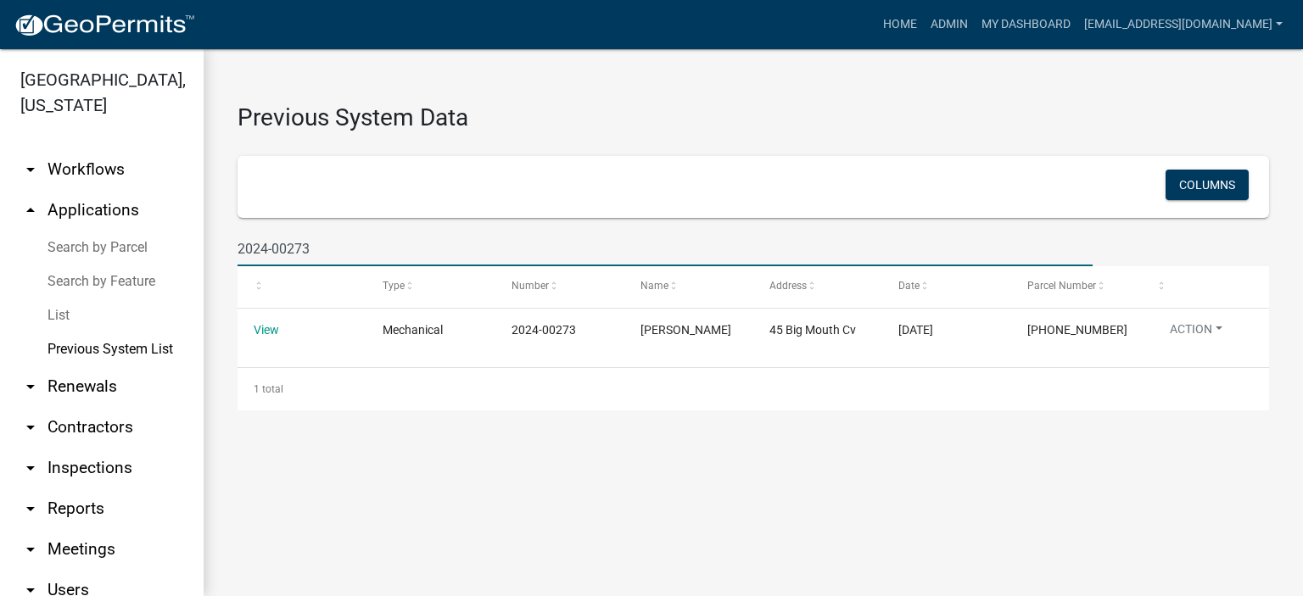
click at [329, 249] on input "2024-00273" at bounding box center [665, 249] width 855 height 35
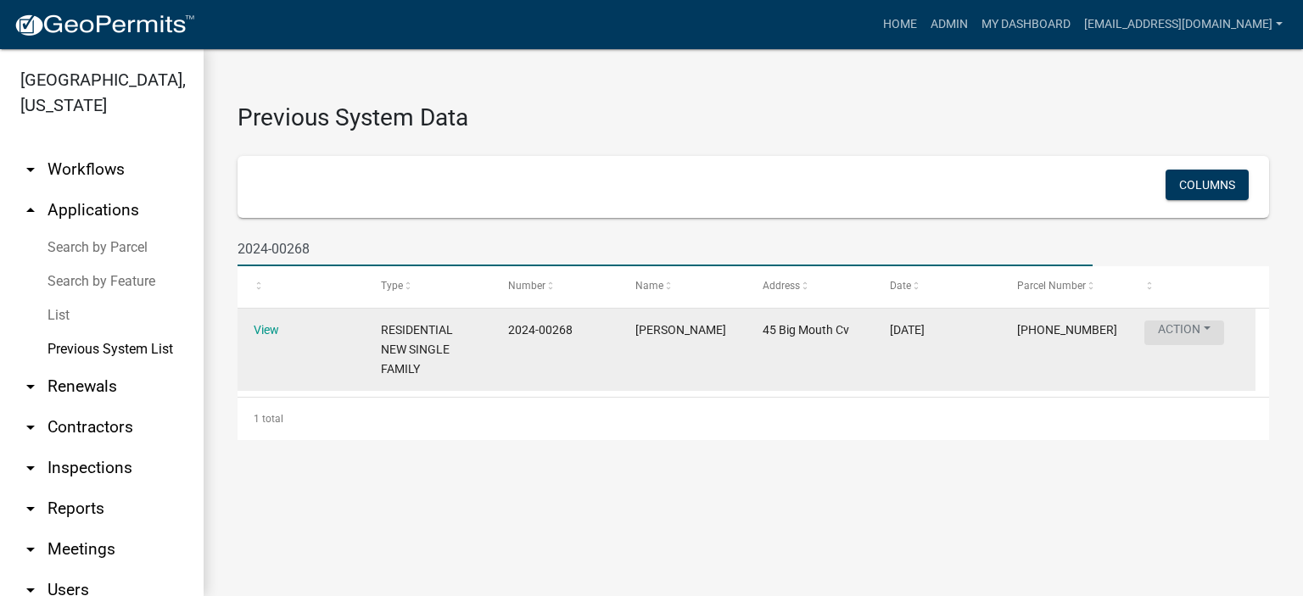
type input "2024-00268"
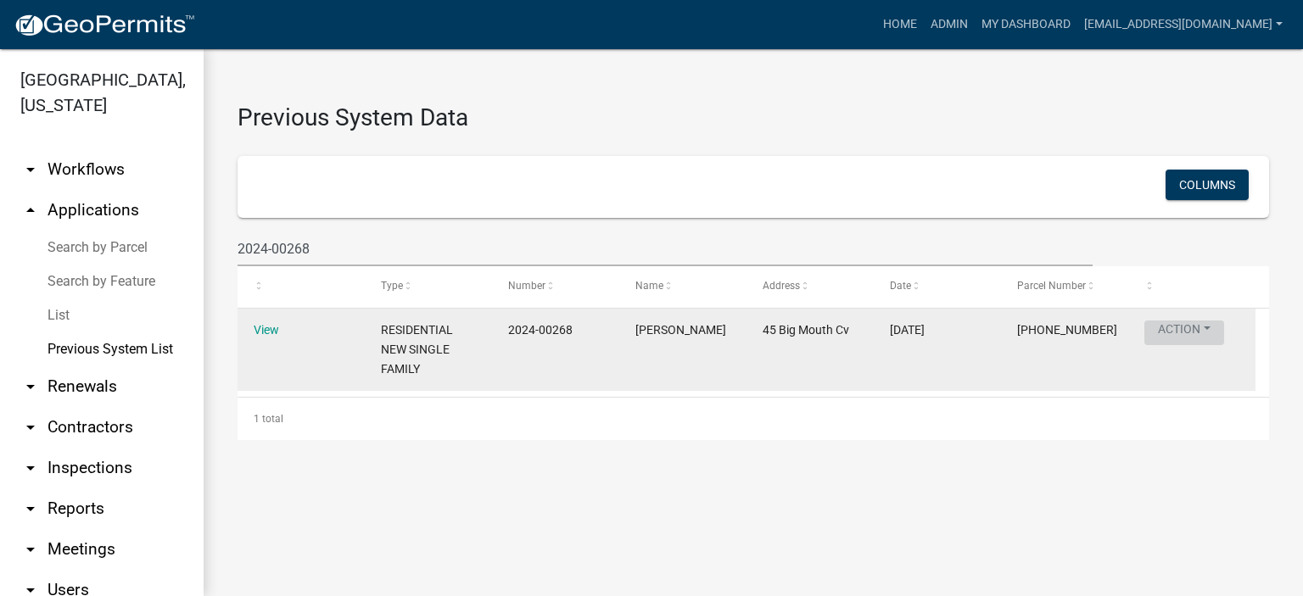
click at [1173, 328] on button "Action" at bounding box center [1184, 333] width 80 height 25
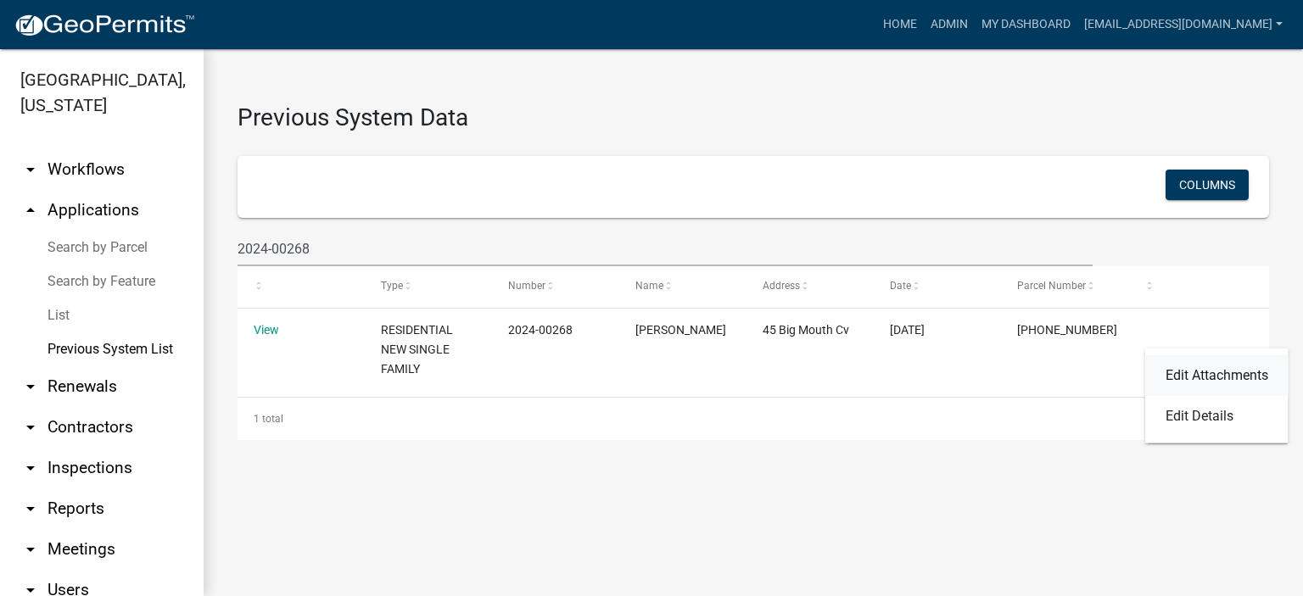
click at [1191, 370] on link "Edit Attachments" at bounding box center [1216, 375] width 143 height 41
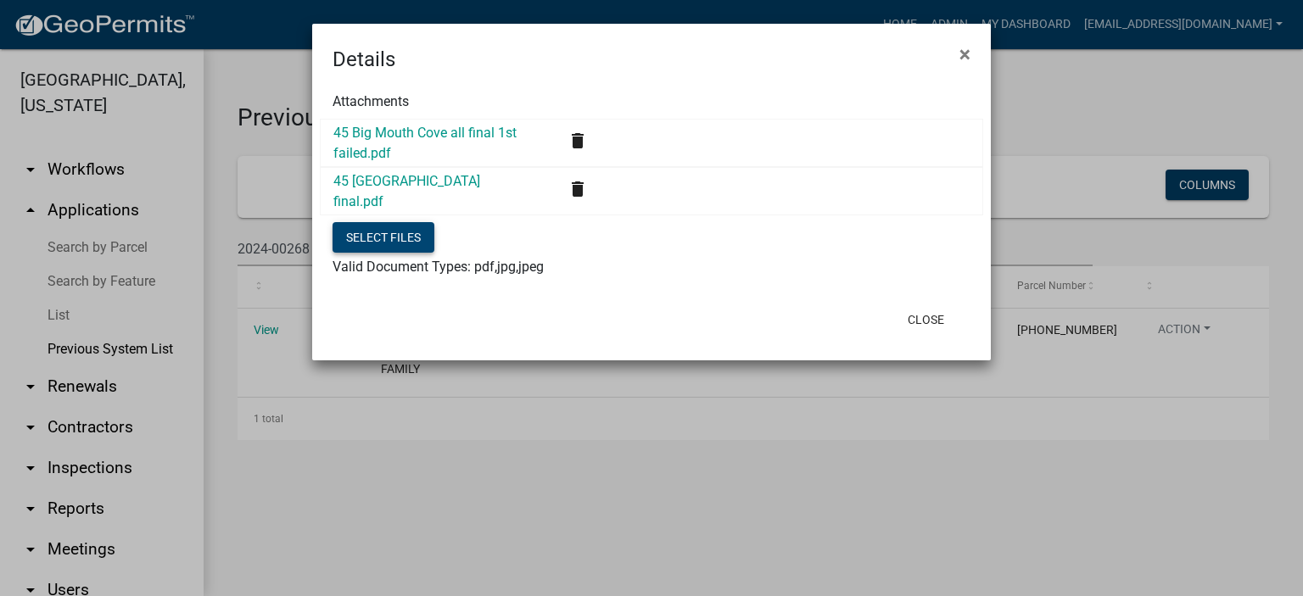
click at [411, 239] on button "Select files" at bounding box center [384, 237] width 102 height 31
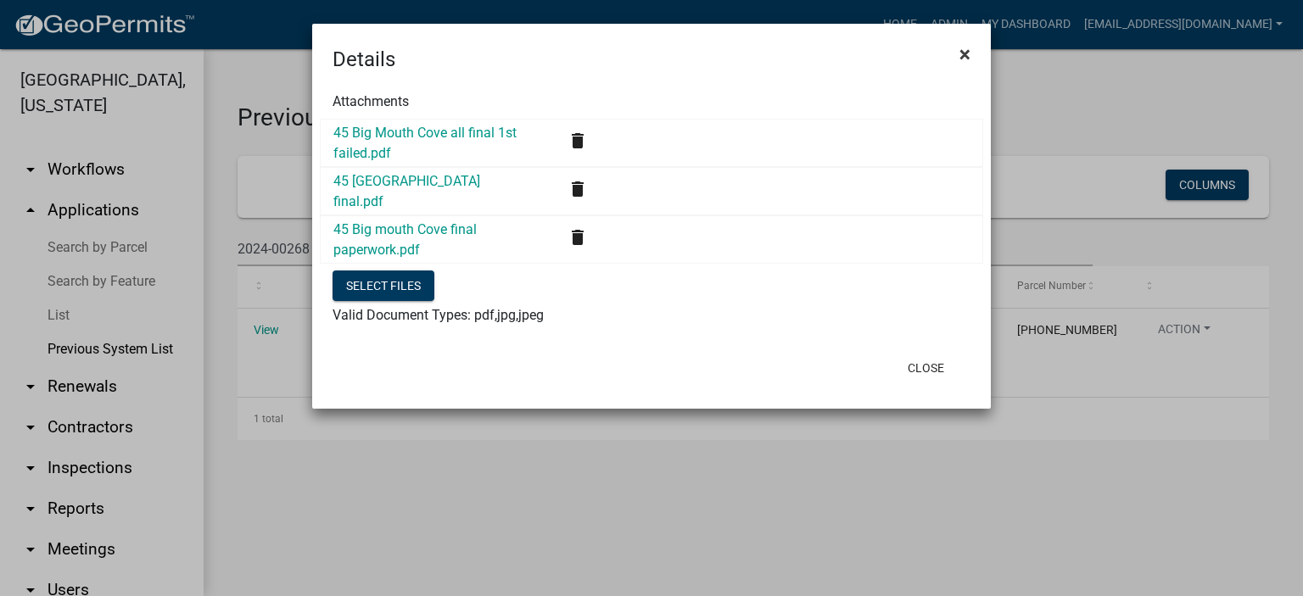
drag, startPoint x: 964, startPoint y: 57, endPoint x: 956, endPoint y: 81, distance: 24.9
click at [963, 59] on span "×" at bounding box center [964, 54] width 11 height 24
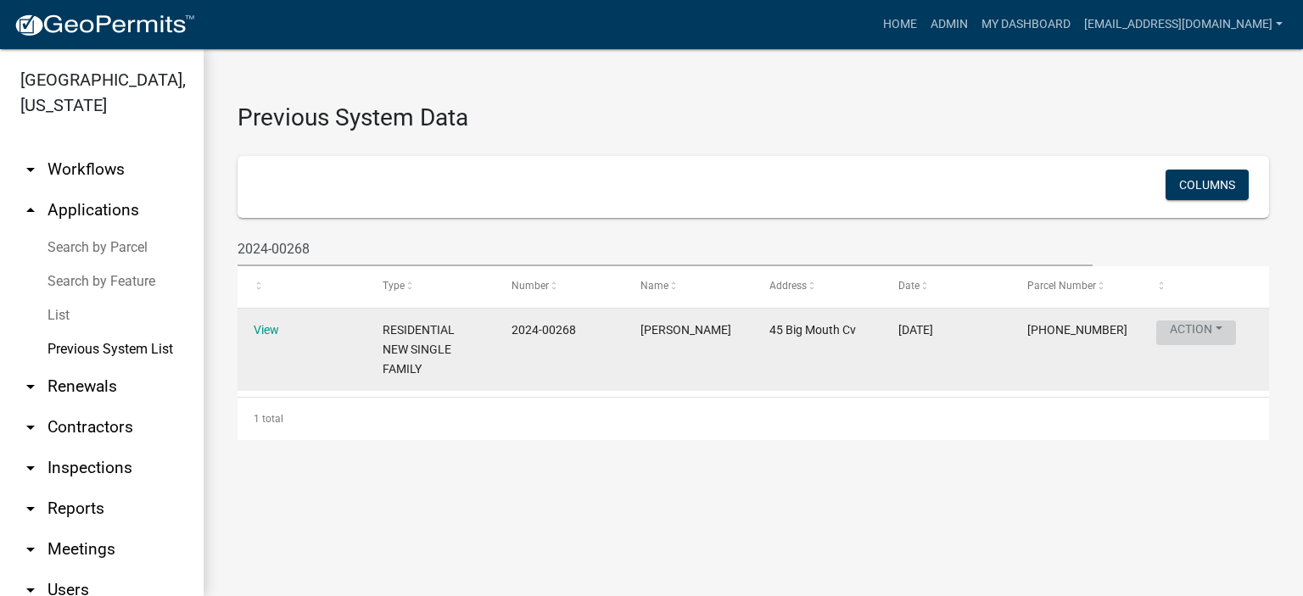
click at [1194, 331] on button "Action" at bounding box center [1196, 333] width 80 height 25
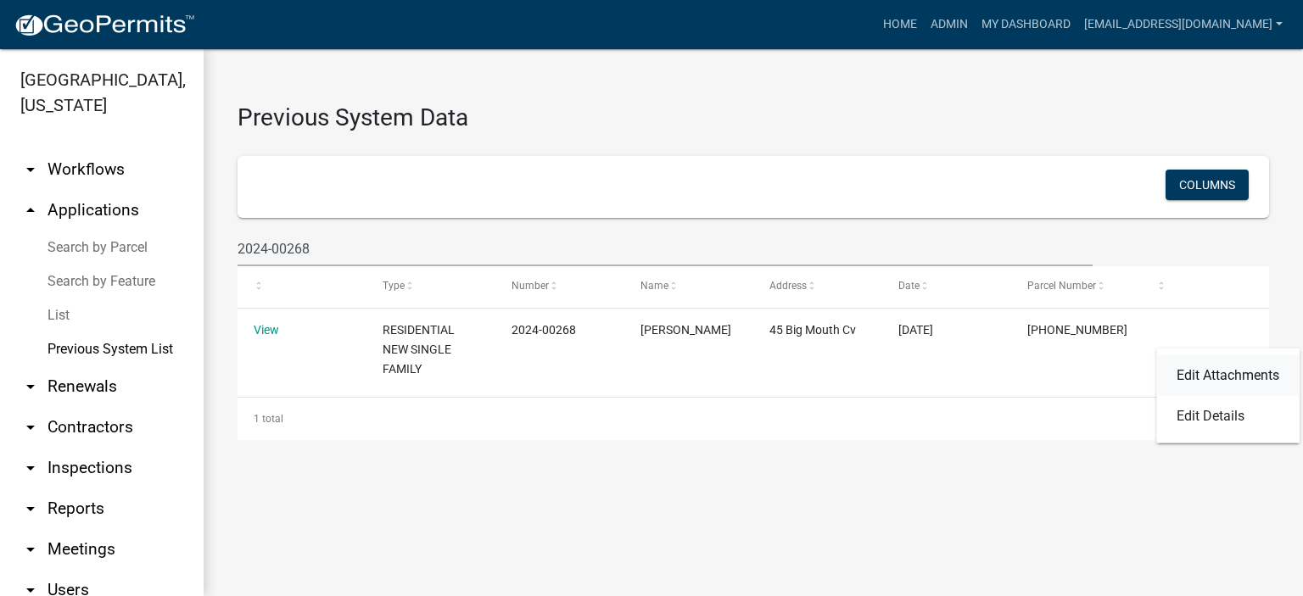
click at [1205, 376] on link "Edit Attachments" at bounding box center [1227, 375] width 143 height 41
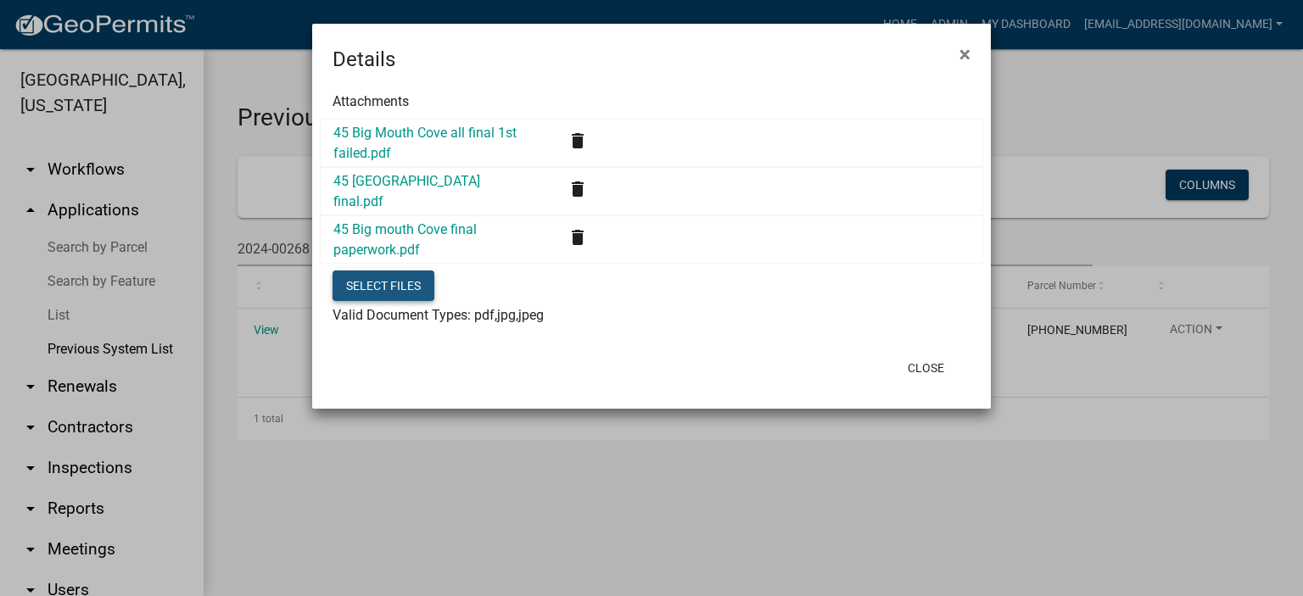
click at [394, 278] on button "Select files" at bounding box center [384, 286] width 102 height 31
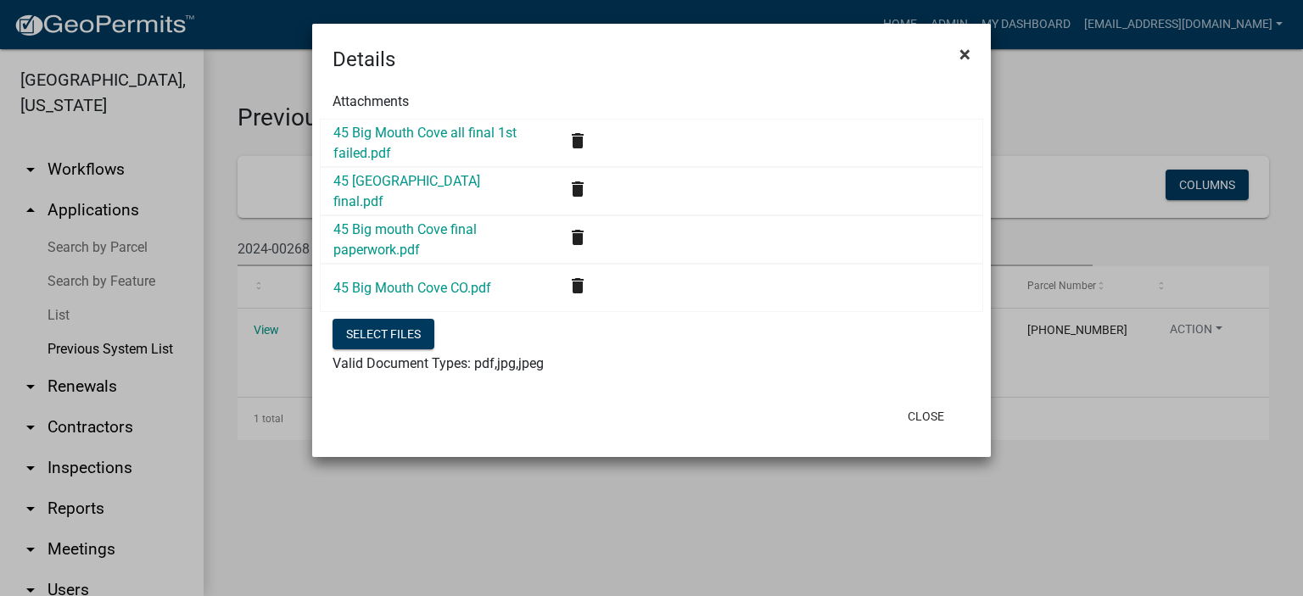
click at [962, 53] on span "×" at bounding box center [964, 54] width 11 height 24
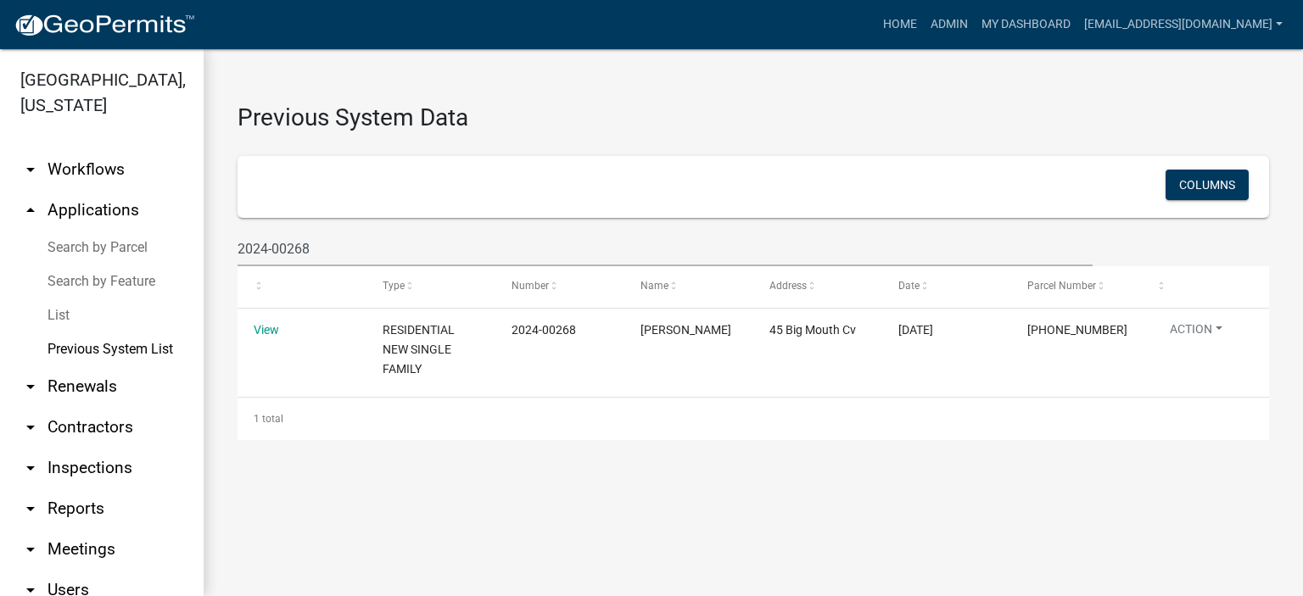
click at [64, 316] on link "List" at bounding box center [102, 316] width 204 height 34
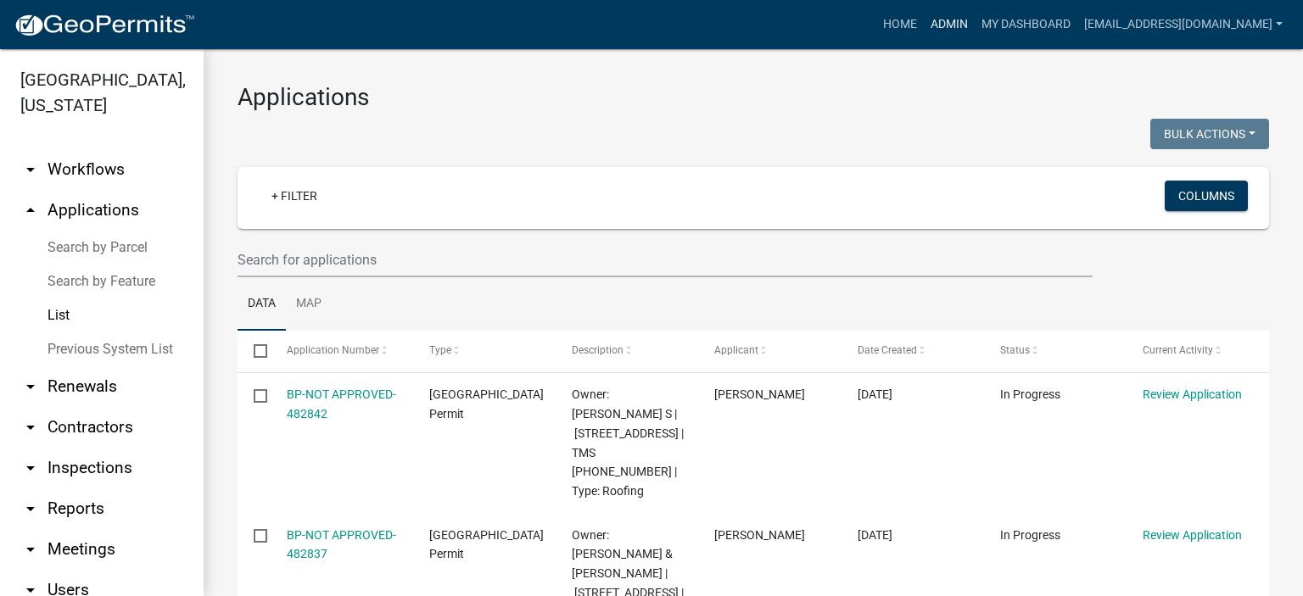
click at [924, 20] on link "Admin" at bounding box center [949, 24] width 51 height 32
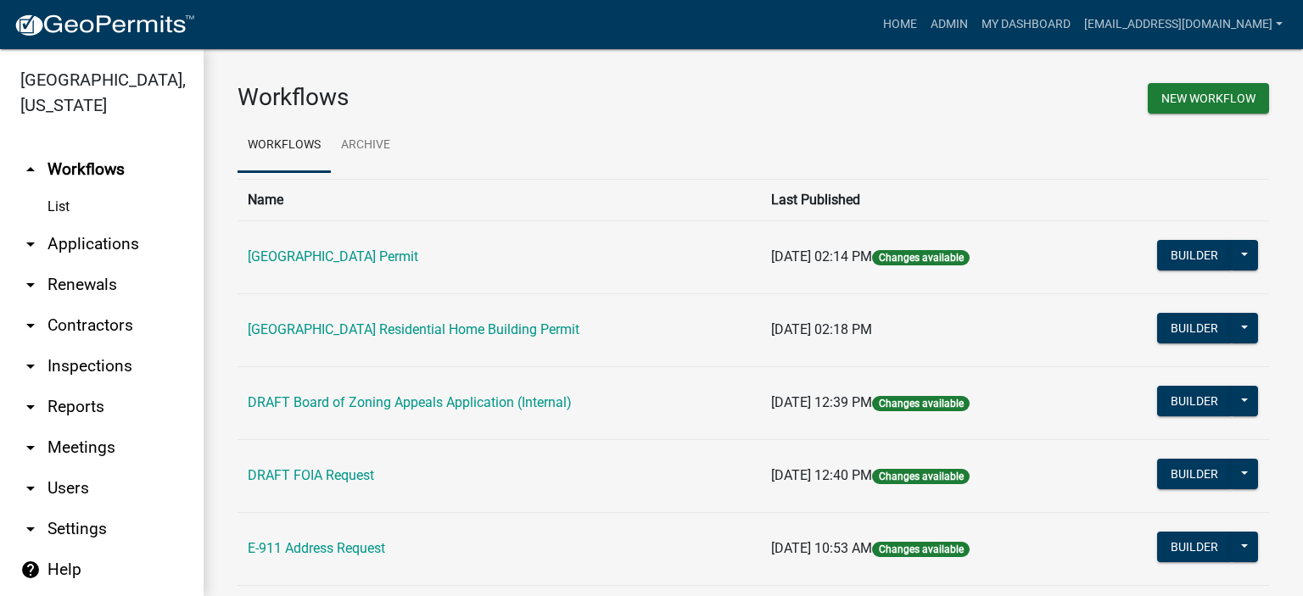
click at [82, 243] on link "arrow_drop_down Applications" at bounding box center [102, 244] width 204 height 41
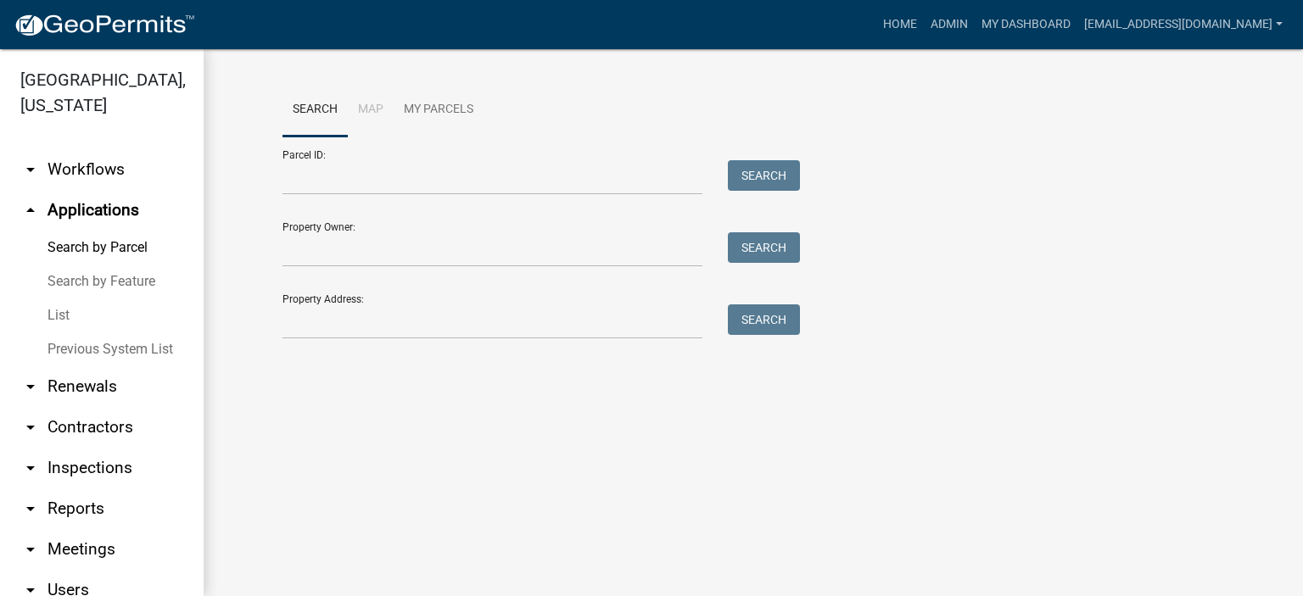
click at [55, 318] on link "List" at bounding box center [102, 316] width 204 height 34
